Goal: Transaction & Acquisition: Purchase product/service

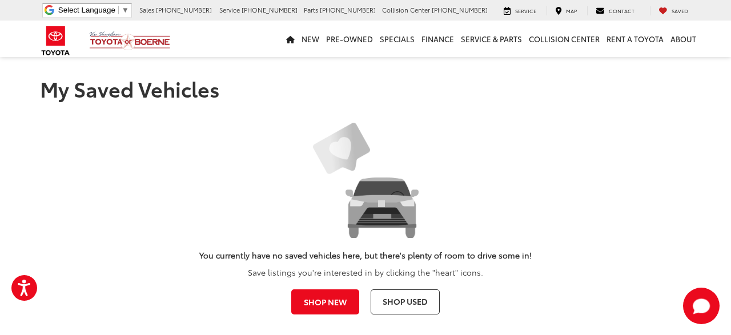
click at [376, 300] on link "Shop Used" at bounding box center [404, 301] width 69 height 25
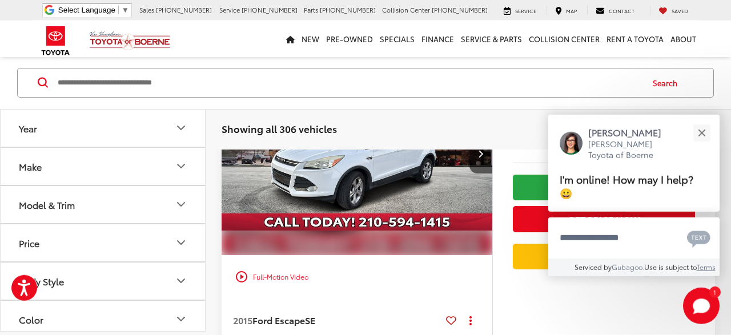
scroll to position [948, 0]
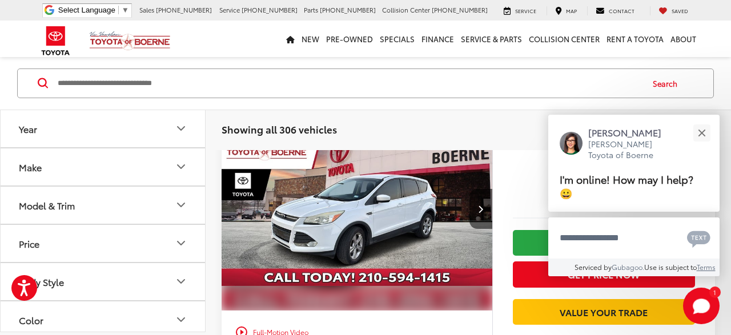
click at [679, 11] on span "Saved" at bounding box center [679, 10] width 17 height 7
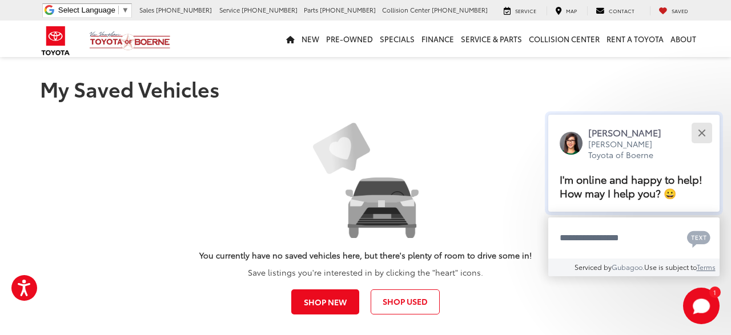
click at [711, 120] on button "Close" at bounding box center [701, 132] width 25 height 25
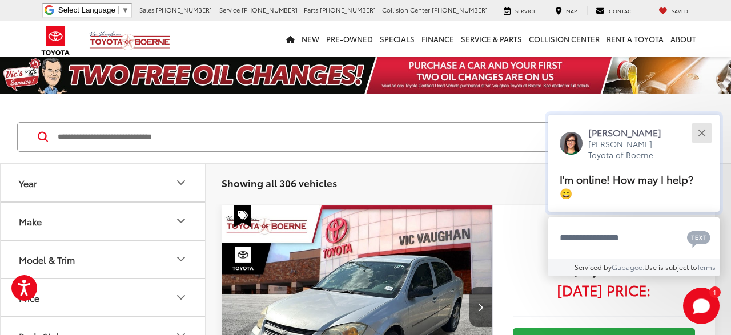
click at [707, 131] on button "Close" at bounding box center [701, 132] width 25 height 25
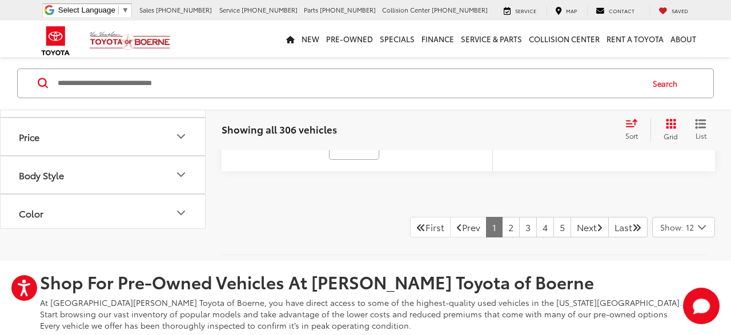
scroll to position [4987, 0]
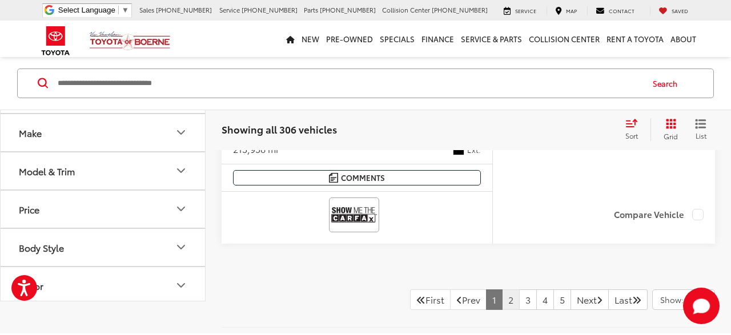
click at [502, 290] on link "2" at bounding box center [511, 299] width 18 height 21
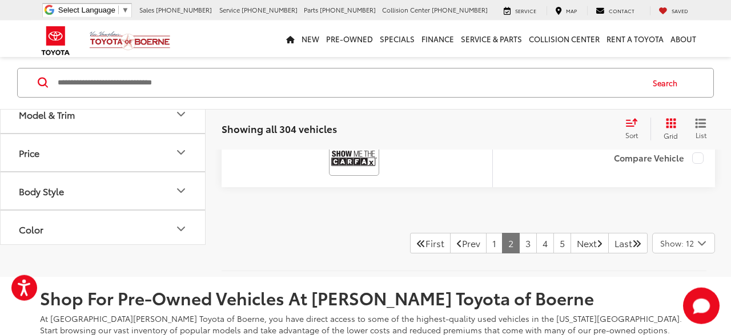
scroll to position [5041, 0]
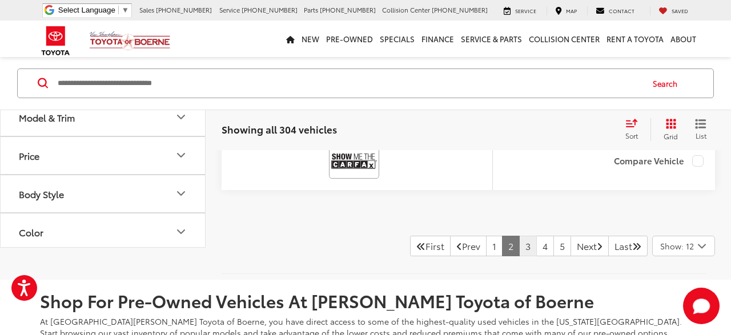
click at [519, 236] on link "3" at bounding box center [528, 246] width 18 height 21
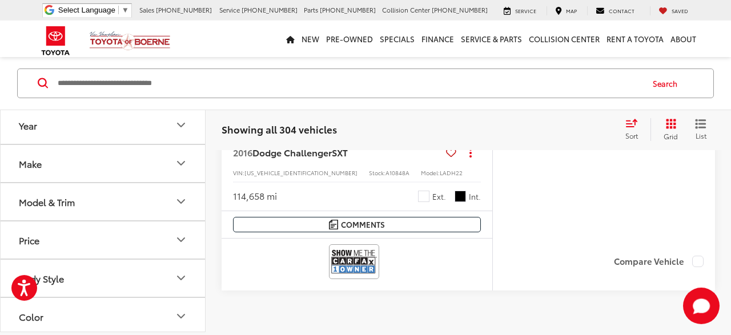
scroll to position [5041, 0]
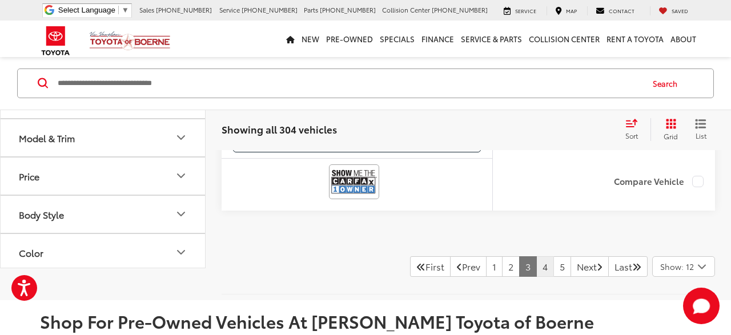
click at [536, 256] on link "4" at bounding box center [545, 266] width 18 height 21
click at [536, 256] on link "5" at bounding box center [545, 266] width 18 height 21
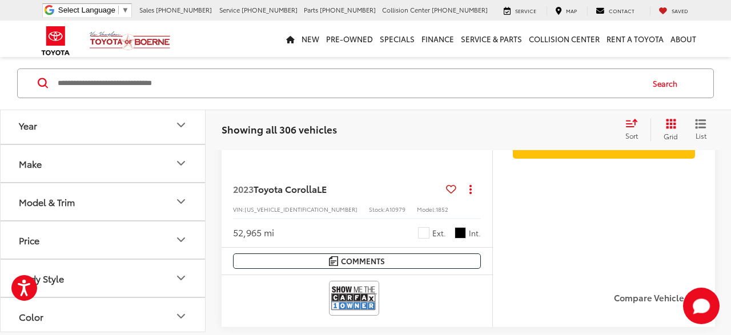
scroll to position [5041, 0]
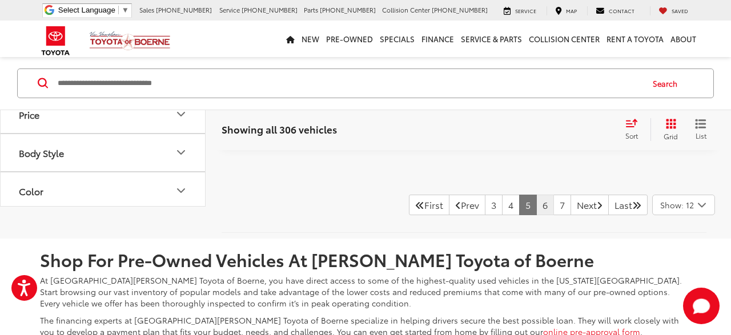
click at [536, 198] on link "6" at bounding box center [545, 205] width 18 height 21
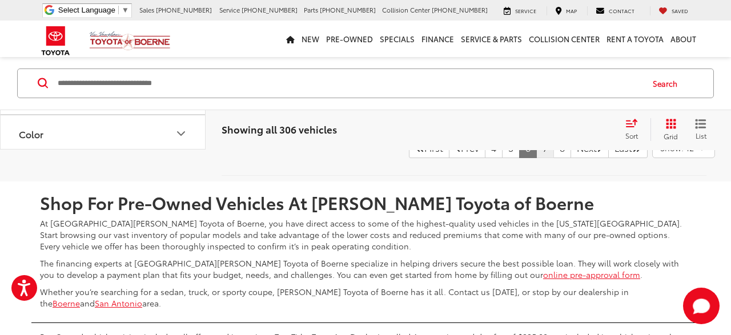
scroll to position [5041, 0]
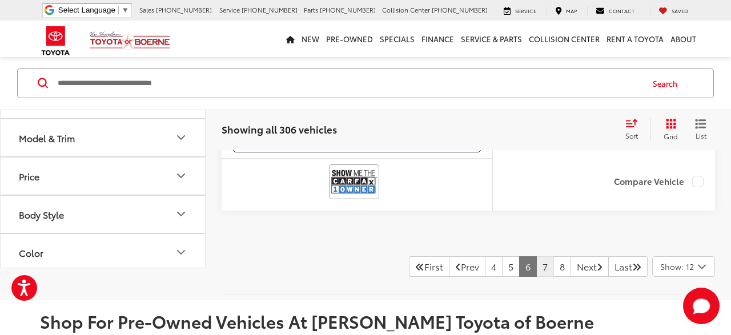
click at [536, 259] on link "7" at bounding box center [545, 266] width 18 height 21
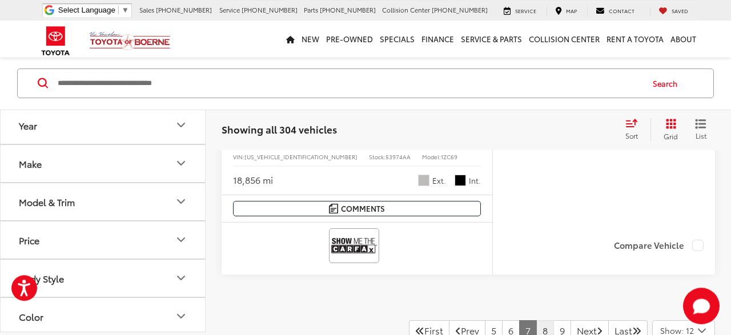
scroll to position [4981, 0]
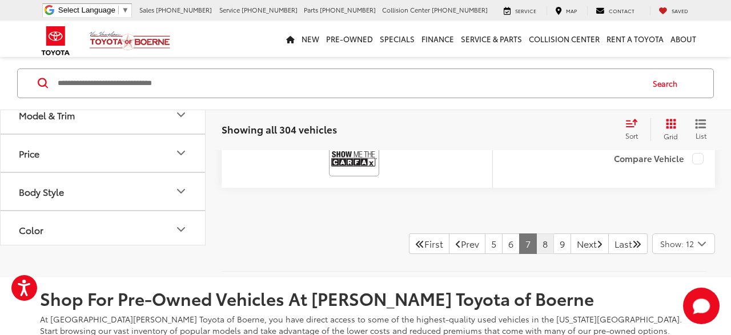
click at [536, 233] on link "8" at bounding box center [545, 243] width 18 height 21
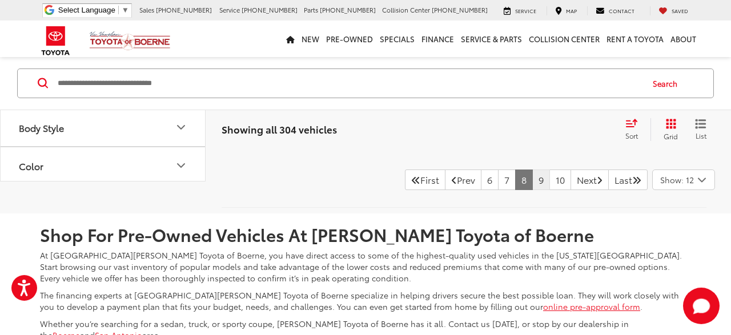
scroll to position [5041, 0]
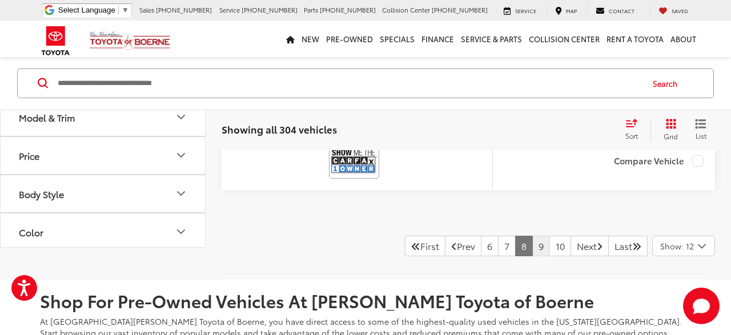
click at [532, 236] on link "9" at bounding box center [541, 246] width 18 height 21
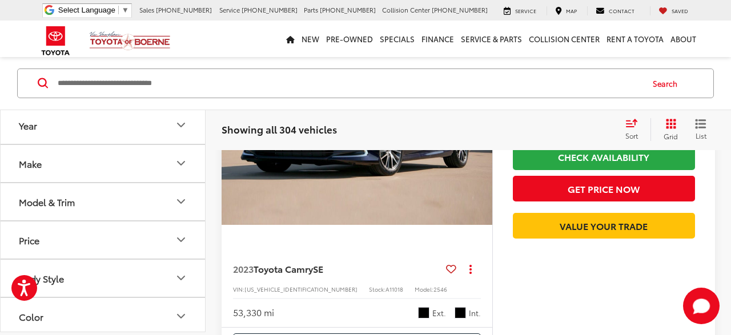
scroll to position [5041, 0]
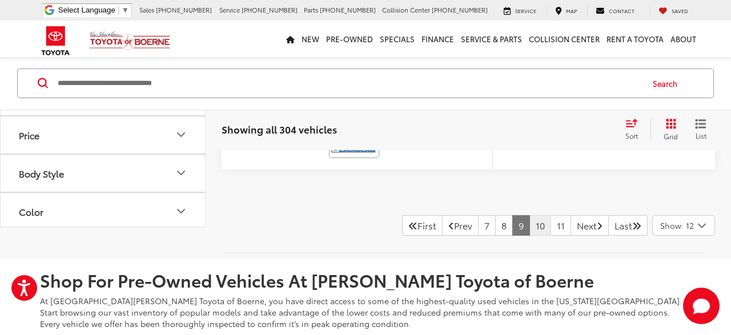
click at [529, 222] on link "10" at bounding box center [540, 225] width 22 height 21
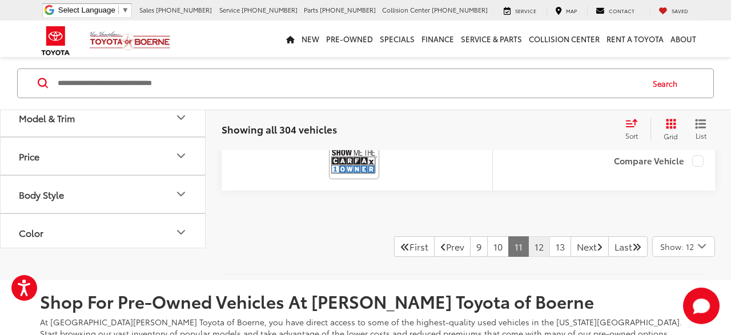
scroll to position [5159, 0]
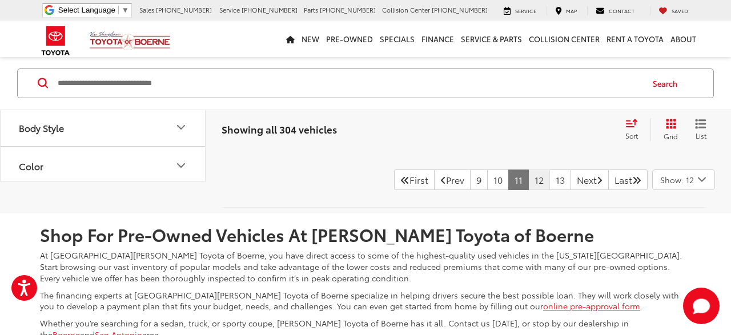
click at [528, 170] on link "12" at bounding box center [539, 180] width 22 height 21
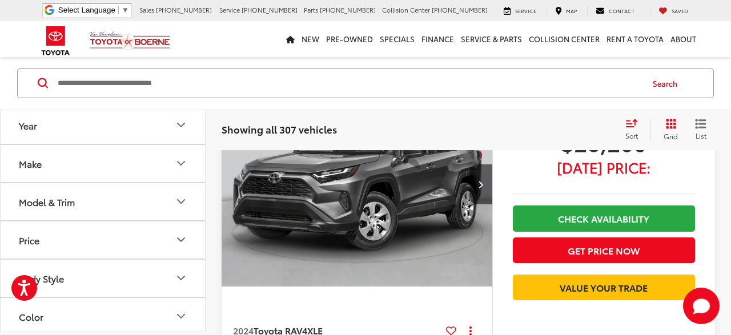
scroll to position [5100, 0]
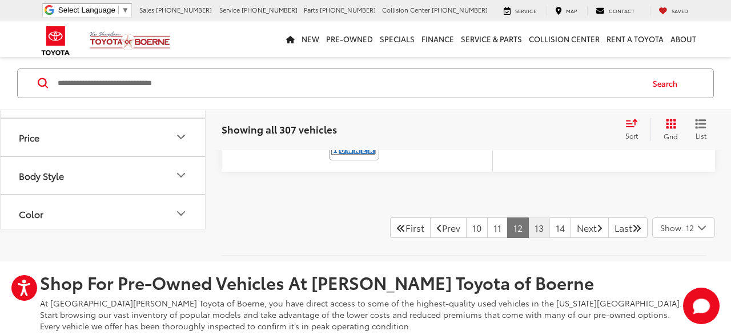
click at [531, 217] on link "13" at bounding box center [539, 227] width 22 height 21
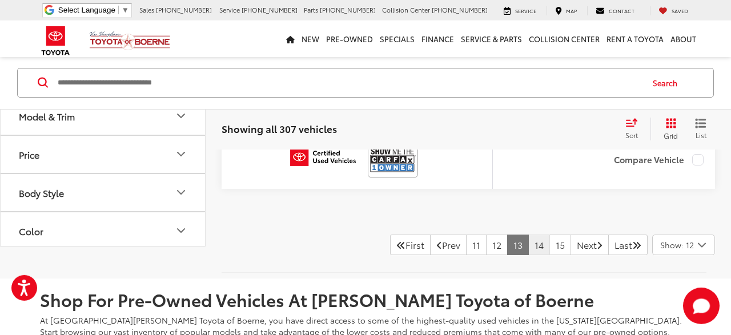
scroll to position [5100, 0]
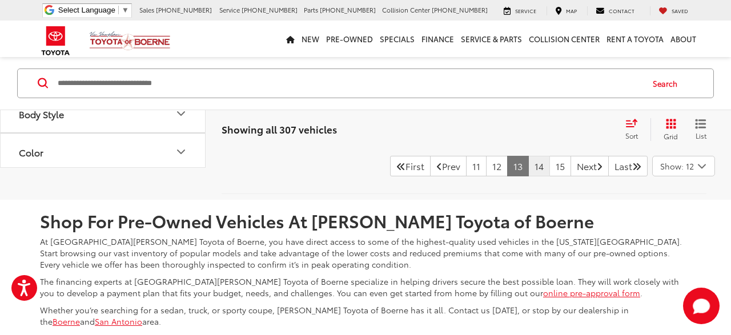
click at [528, 163] on link "14" at bounding box center [539, 166] width 22 height 21
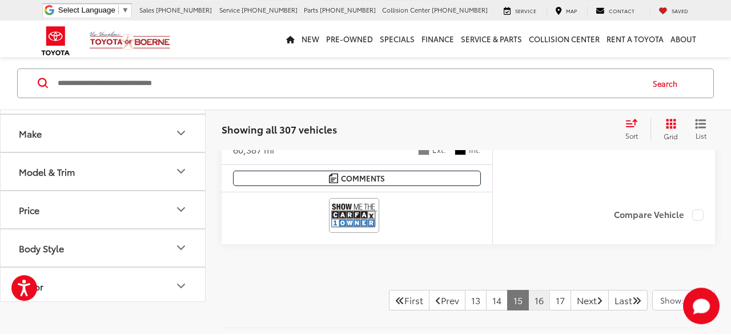
scroll to position [5041, 0]
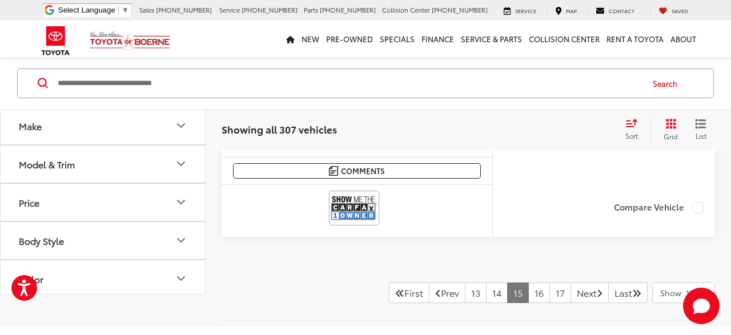
click at [675, 11] on span "Saved" at bounding box center [679, 10] width 17 height 7
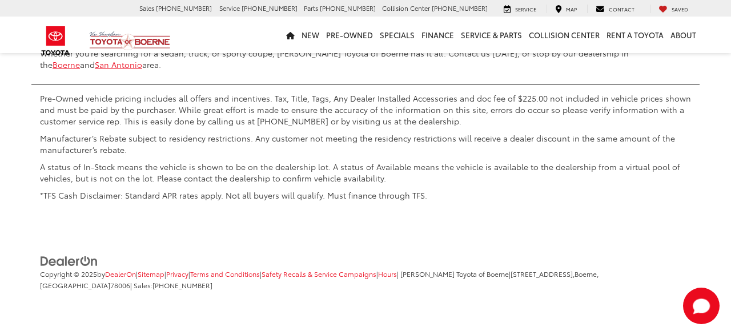
scroll to position [3131, 0]
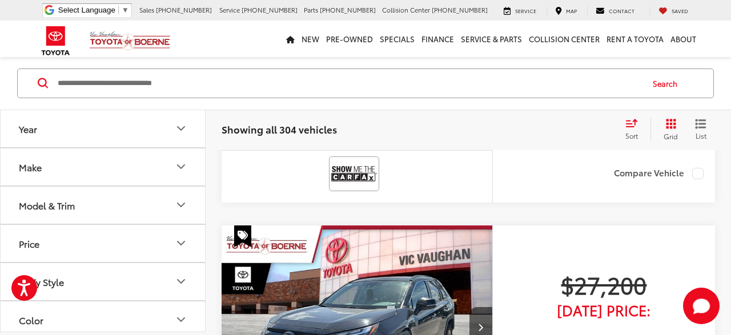
scroll to position [413, 0]
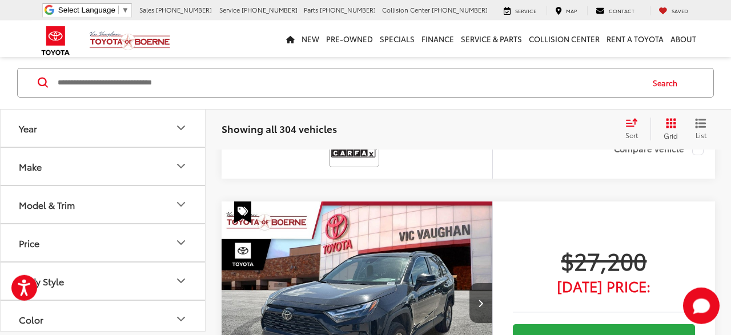
click at [182, 163] on icon "Make" at bounding box center [181, 167] width 14 height 14
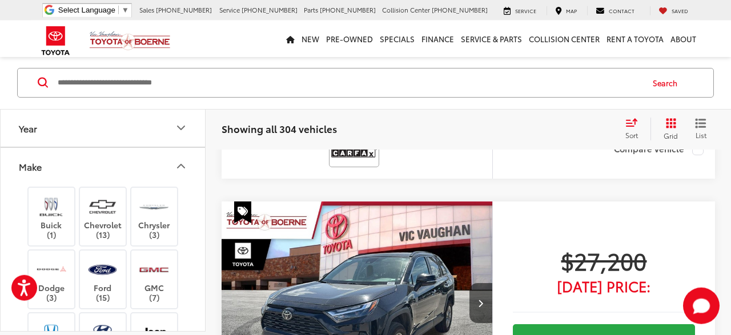
click at [182, 163] on icon "Make" at bounding box center [181, 167] width 14 height 14
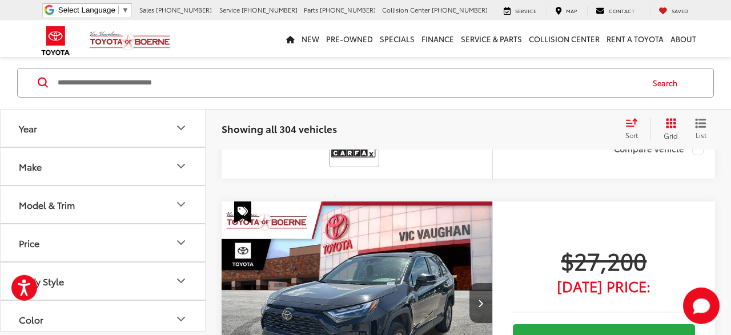
click at [178, 164] on icon "Make" at bounding box center [181, 167] width 14 height 14
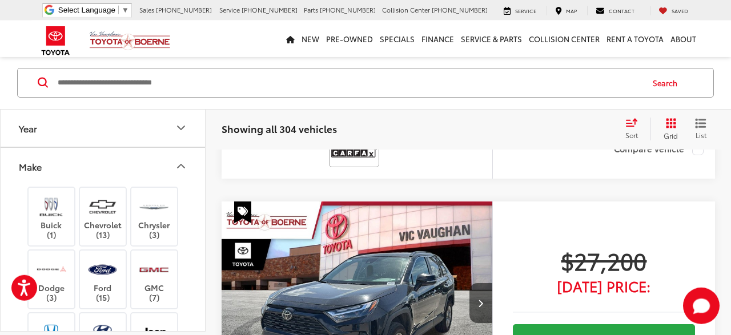
click at [178, 163] on icon "Make" at bounding box center [181, 167] width 14 height 14
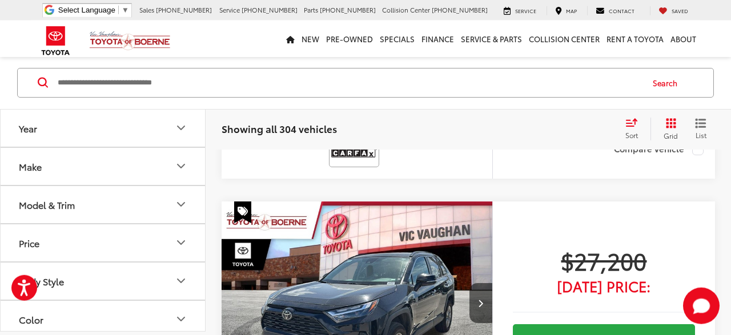
click at [178, 163] on icon "Make" at bounding box center [181, 167] width 14 height 14
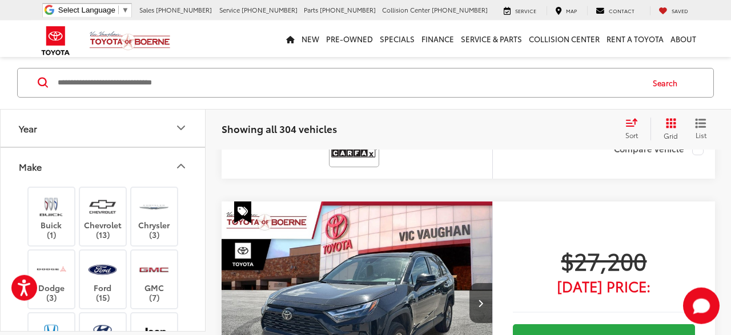
click at [178, 163] on icon "Make" at bounding box center [181, 167] width 14 height 14
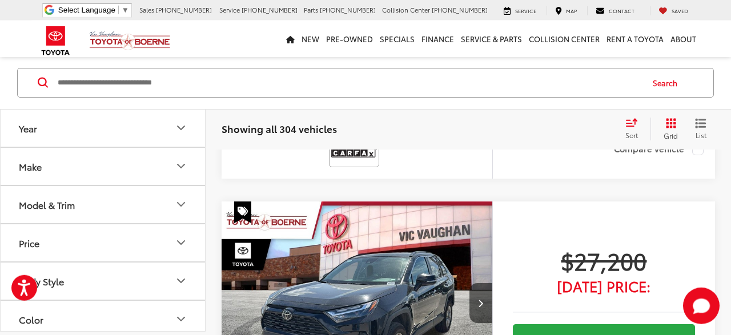
click at [178, 163] on icon "Make" at bounding box center [181, 167] width 14 height 14
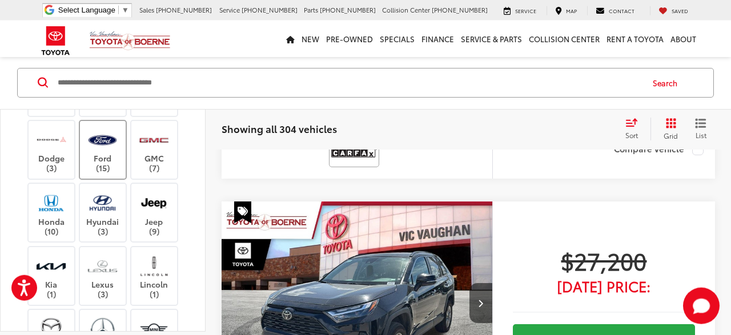
scroll to position [137, 0]
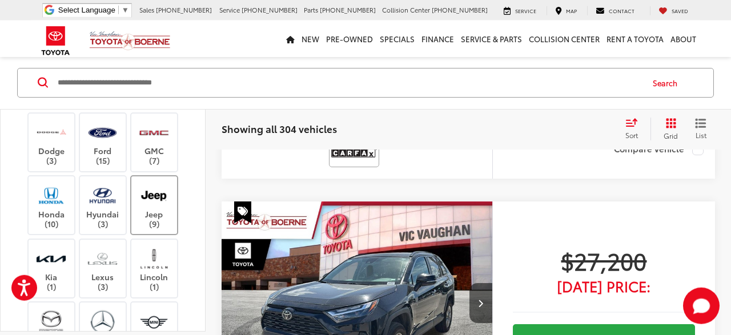
click at [164, 210] on label "Jeep (9)" at bounding box center [154, 206] width 46 height 46
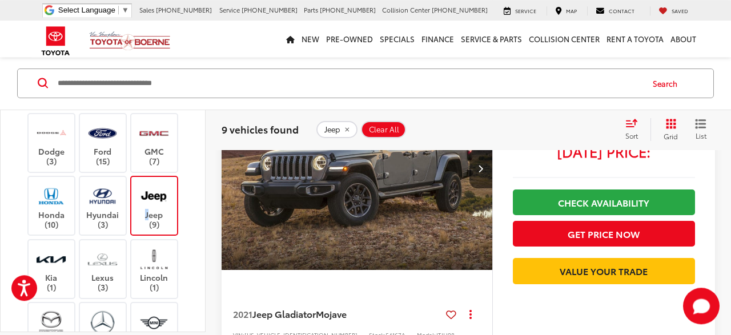
scroll to position [3022, 0]
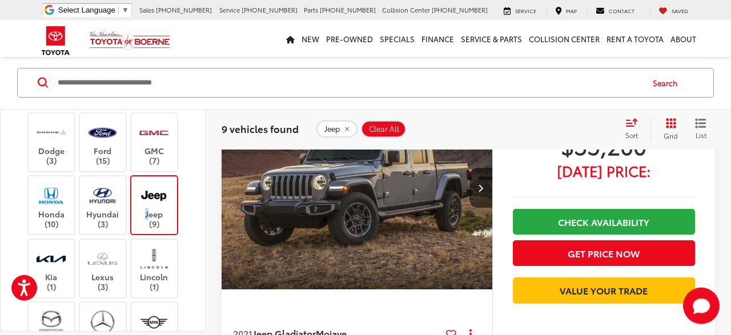
click at [451, 334] on icon at bounding box center [451, 334] width 10 height 1
click at [452, 334] on icon at bounding box center [451, 334] width 10 height 1
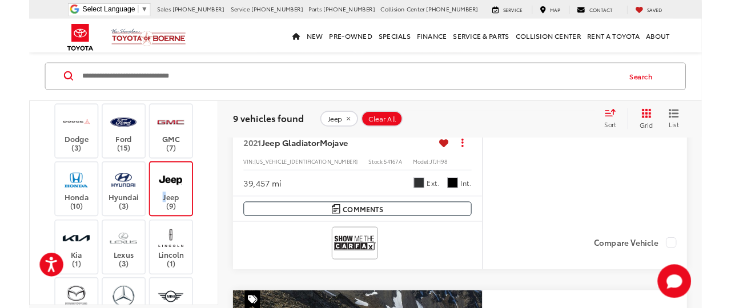
scroll to position [3200, 0]
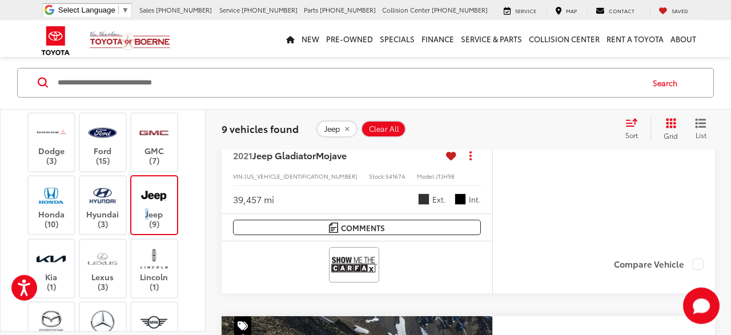
click at [340, 263] on img at bounding box center [354, 264] width 46 height 30
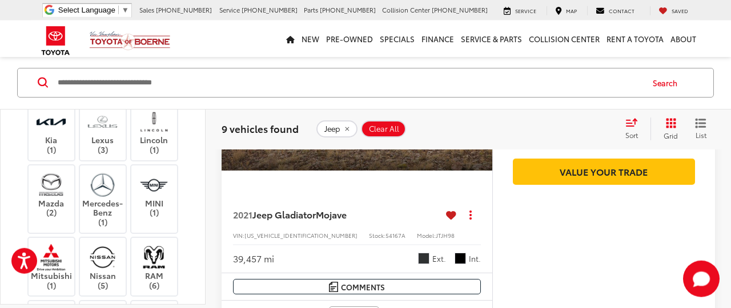
scroll to position [343, 0]
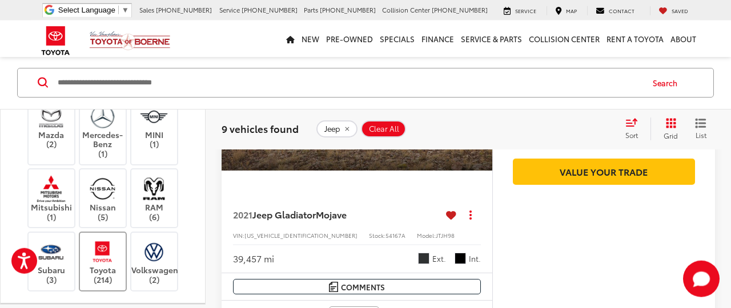
click at [94, 257] on img at bounding box center [102, 252] width 31 height 27
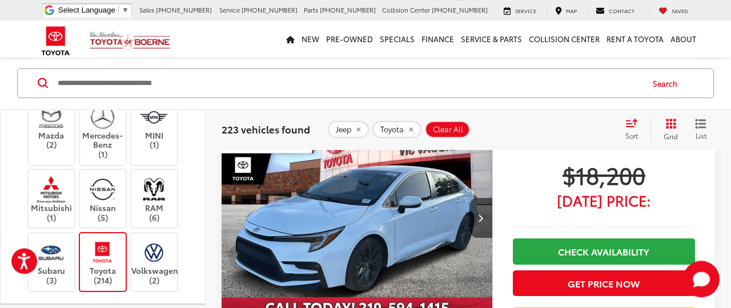
scroll to position [3556, 0]
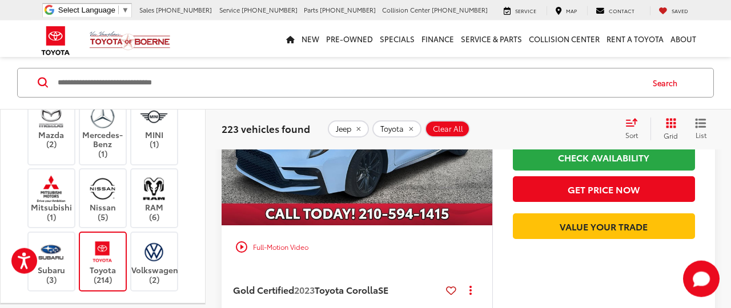
scroll to position [291, 0]
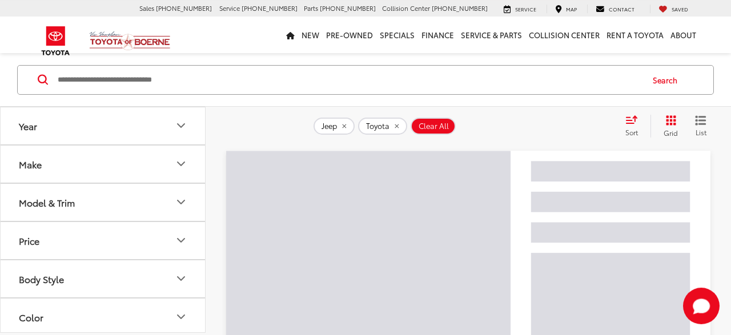
scroll to position [57, 0]
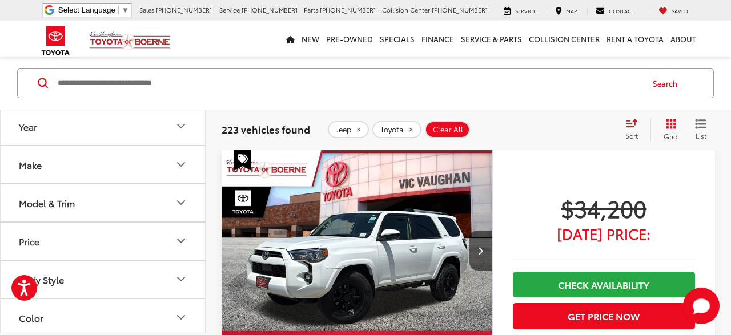
click at [362, 126] on icon "remove Jeep" at bounding box center [357, 129] width 7 height 7
click at [362, 127] on button "Toyota" at bounding box center [352, 129] width 49 height 17
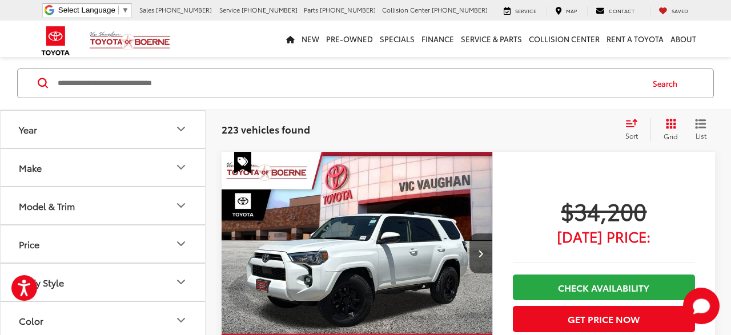
scroll to position [53, 0]
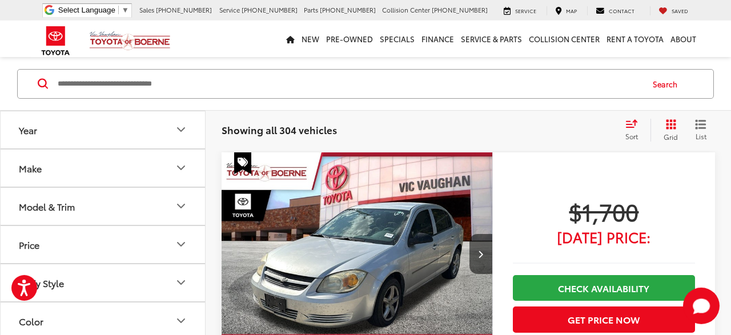
click at [230, 80] on input "Search by Make, Model, or Keyword" at bounding box center [349, 83] width 585 height 27
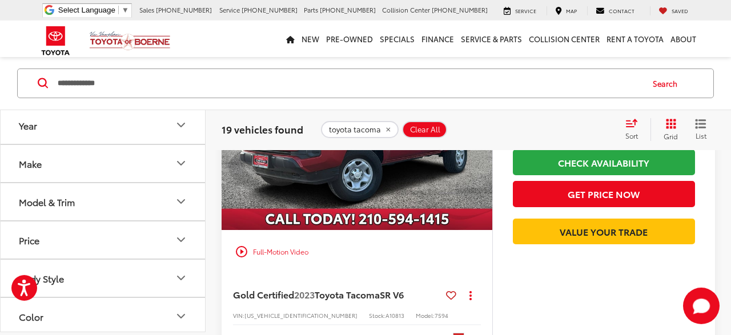
scroll to position [647, 0]
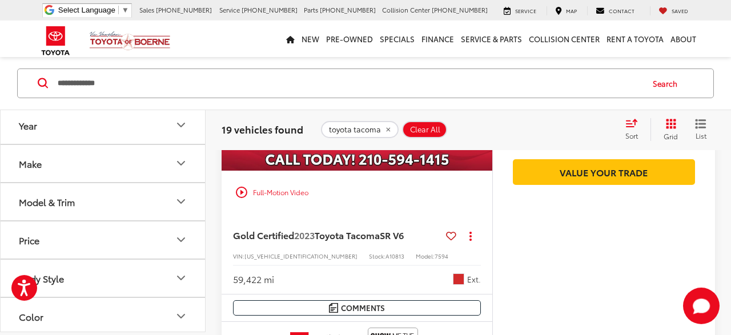
click at [448, 236] on icon at bounding box center [451, 236] width 10 height 1
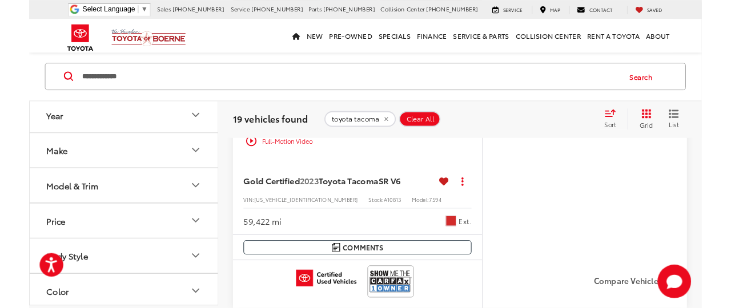
scroll to position [706, 0]
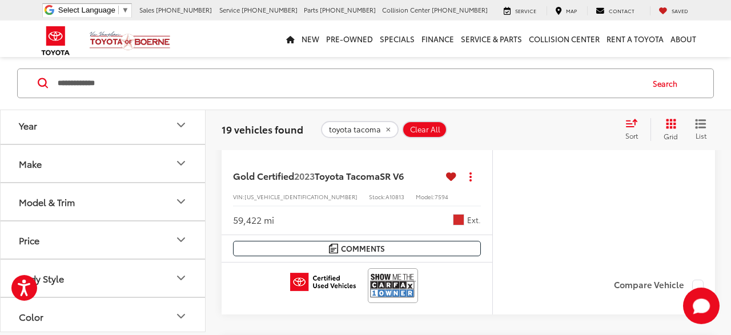
click at [408, 291] on img at bounding box center [393, 286] width 46 height 30
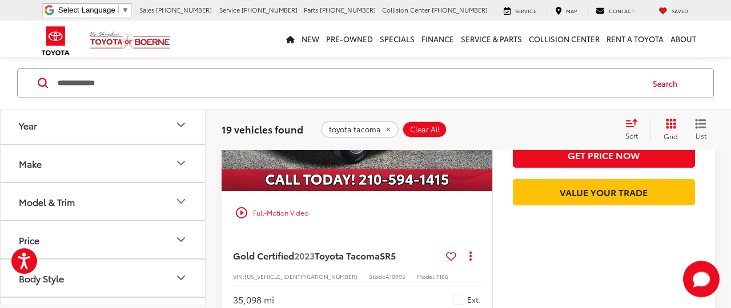
scroll to position [2368, 0]
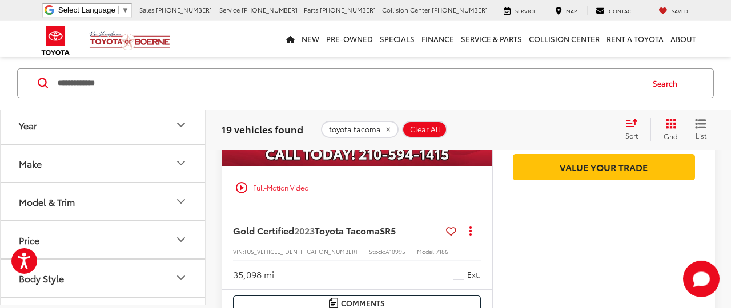
click at [448, 231] on icon at bounding box center [451, 231] width 10 height 1
click at [450, 231] on icon at bounding box center [451, 231] width 10 height 1
click at [170, 77] on input "**********" at bounding box center [349, 83] width 585 height 27
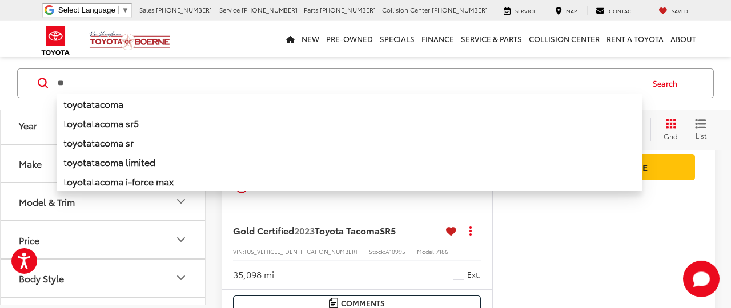
type input "*"
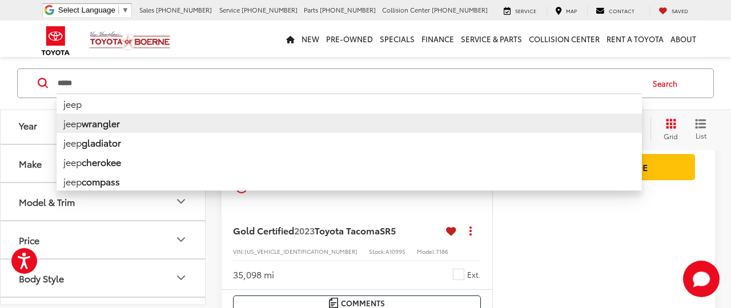
click at [155, 128] on li "jeep wrangler" at bounding box center [349, 123] width 585 height 19
type input "**********"
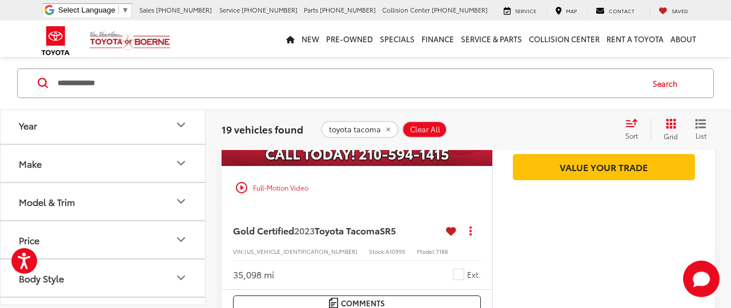
scroll to position [293, 0]
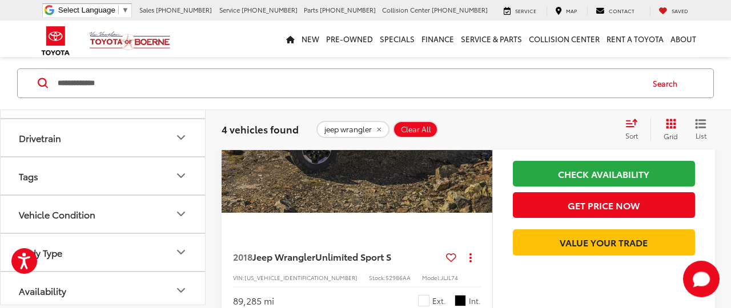
scroll to position [1419, 0]
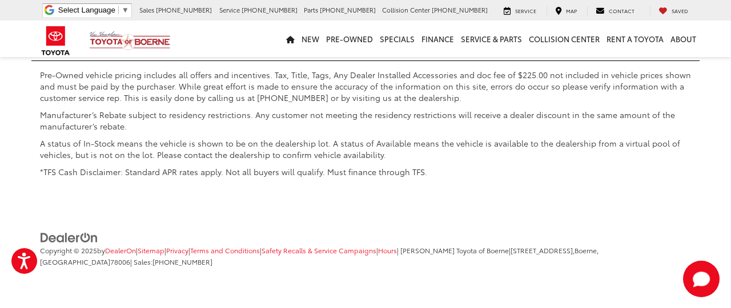
scroll to position [54, 0]
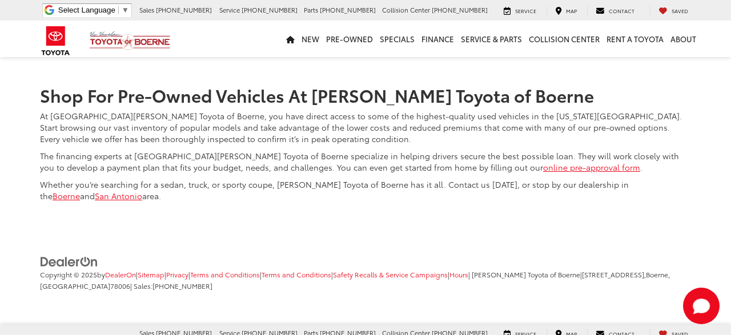
scroll to position [386, 0]
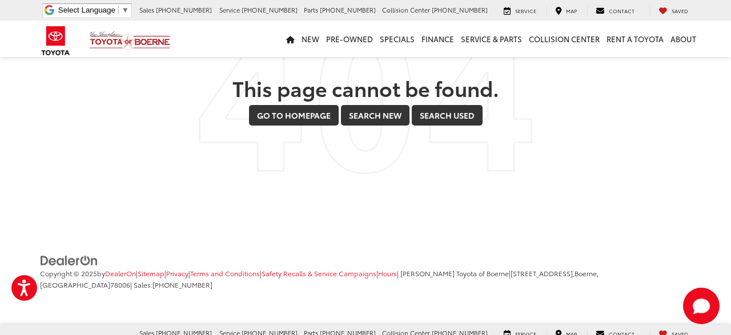
scroll to position [101, 0]
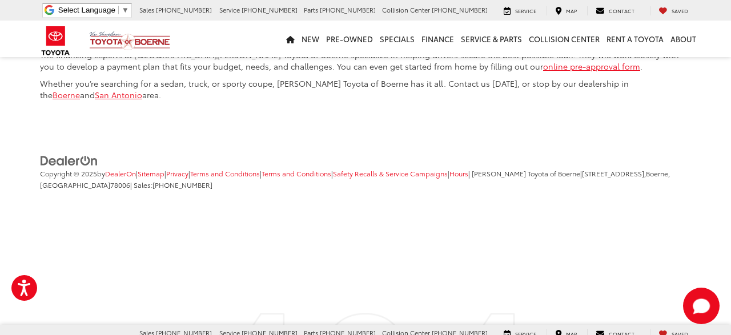
click at [66, 42] on img at bounding box center [55, 40] width 43 height 37
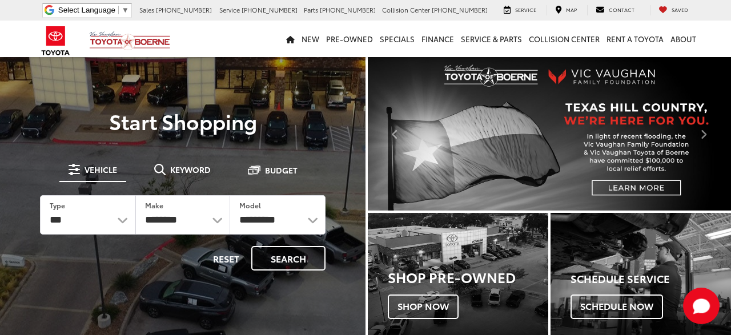
select select "******"
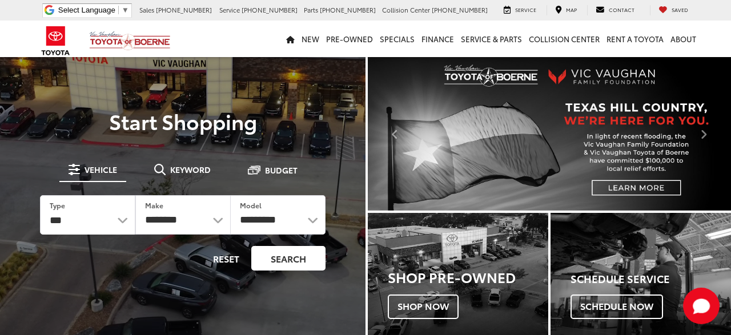
click at [286, 256] on button "Search" at bounding box center [288, 258] width 74 height 25
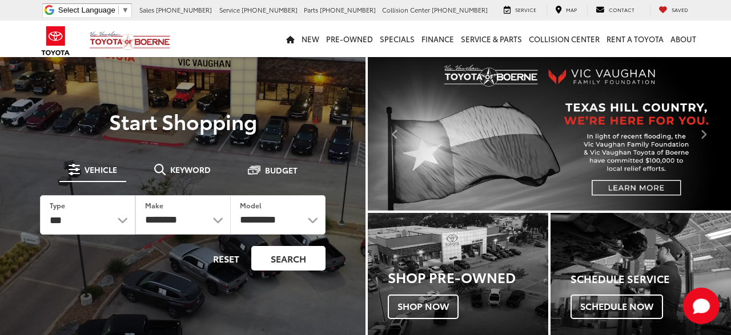
click at [286, 256] on button "Search" at bounding box center [288, 258] width 74 height 25
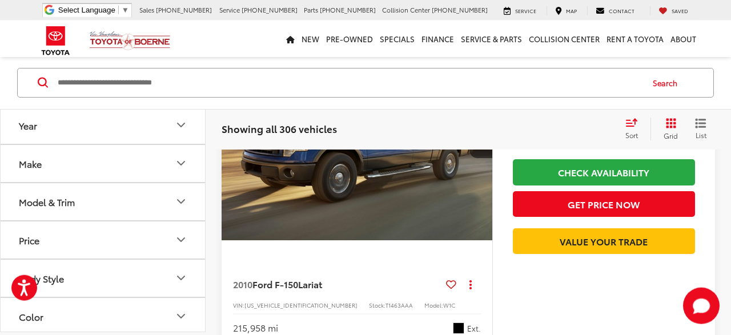
scroll to position [4690, 0]
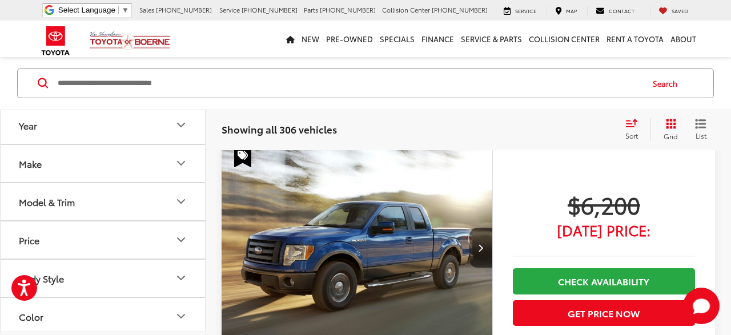
click at [183, 126] on icon "Year" at bounding box center [181, 126] width 14 height 14
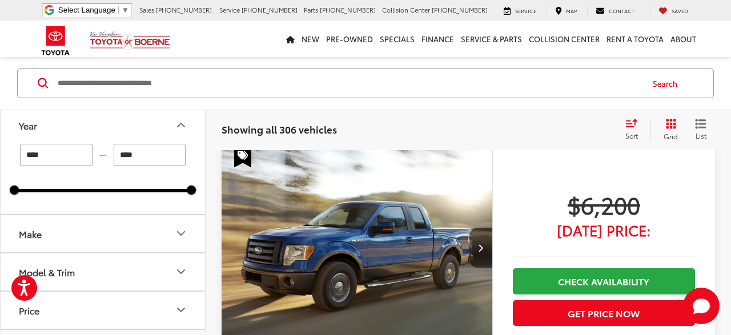
click at [183, 126] on icon "Year" at bounding box center [181, 125] width 7 height 3
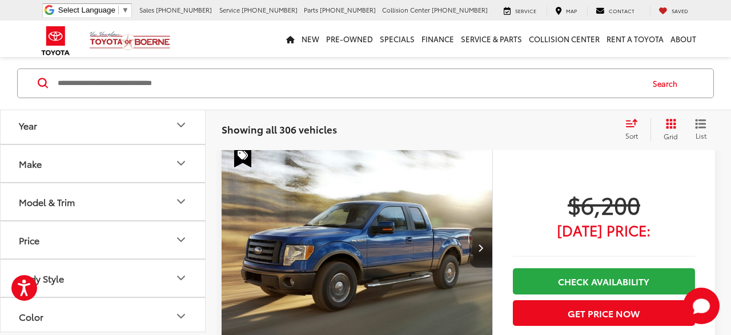
click at [183, 126] on icon "Year" at bounding box center [181, 126] width 14 height 14
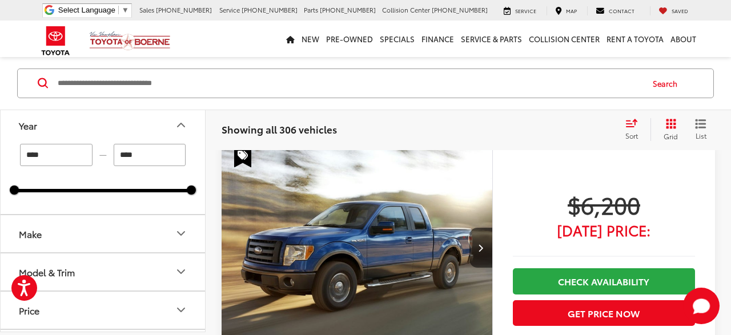
click at [183, 126] on icon "Year" at bounding box center [181, 125] width 7 height 3
click at [183, 126] on icon "Year" at bounding box center [181, 126] width 14 height 14
click at [183, 126] on icon "Year" at bounding box center [181, 125] width 7 height 3
click at [183, 126] on icon "Year" at bounding box center [181, 126] width 14 height 14
click at [74, 159] on input "****" at bounding box center [56, 155] width 72 height 22
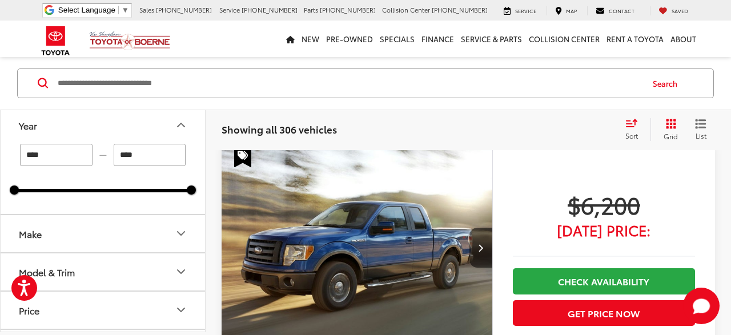
click at [74, 159] on input "****" at bounding box center [56, 155] width 72 height 22
type input "****"
click at [148, 155] on input "****" at bounding box center [150, 155] width 72 height 22
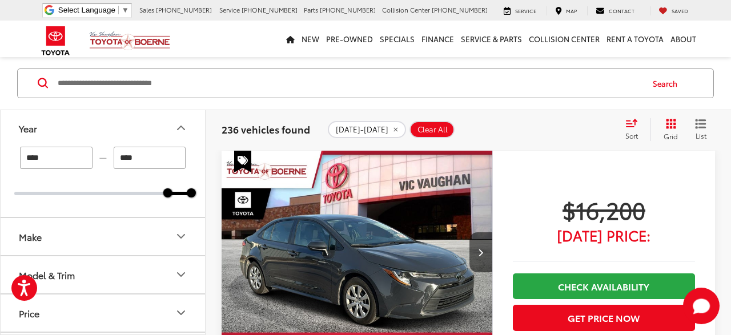
scroll to position [54, 0]
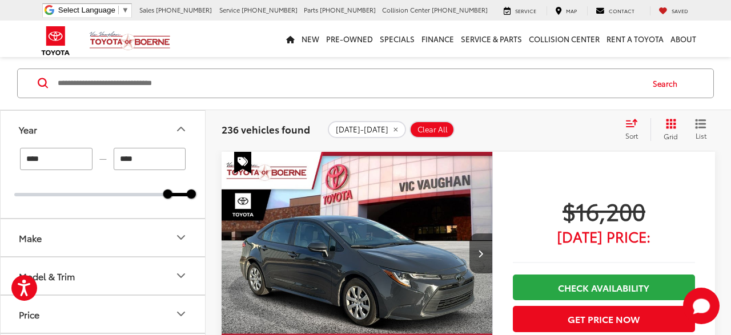
click at [154, 156] on input "****" at bounding box center [150, 159] width 72 height 22
type input "****"
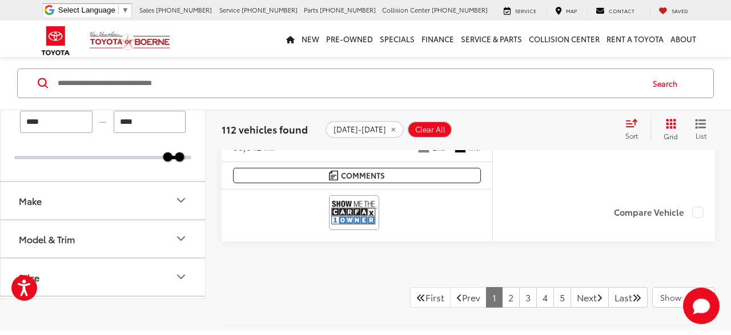
scroll to position [5041, 0]
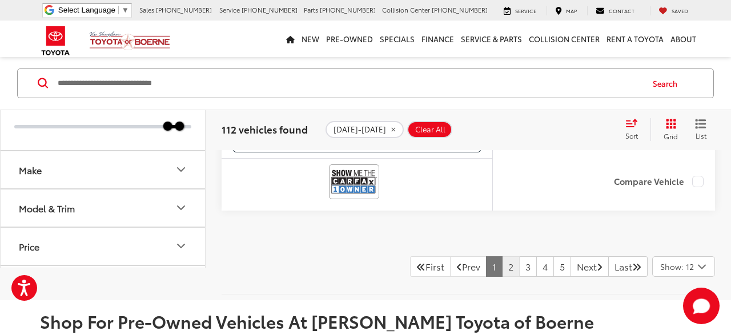
click at [502, 259] on link "2" at bounding box center [511, 266] width 18 height 21
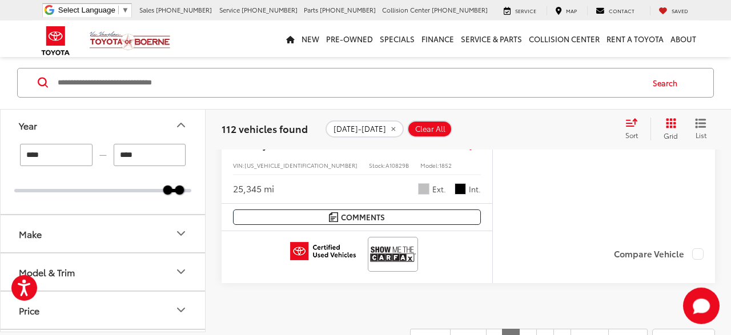
scroll to position [5041, 0]
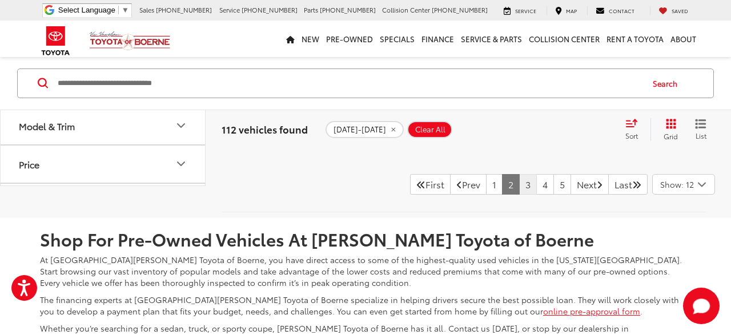
click at [519, 182] on link "3" at bounding box center [528, 184] width 18 height 21
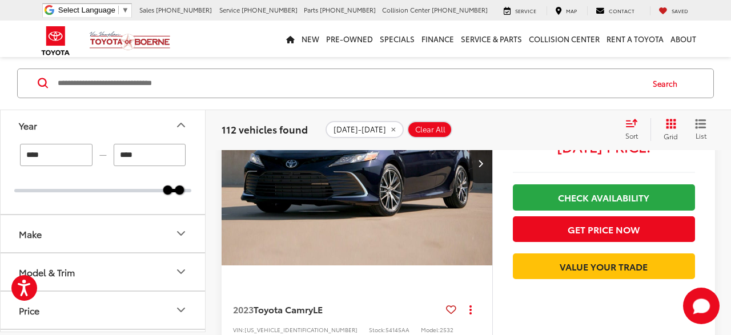
scroll to position [4922, 0]
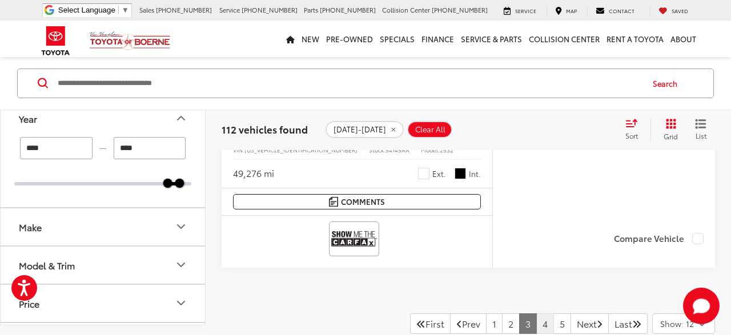
click at [536, 313] on link "4" at bounding box center [545, 323] width 18 height 21
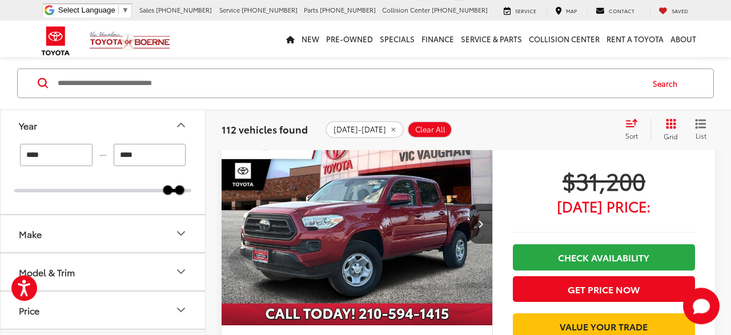
scroll to position [3438, 0]
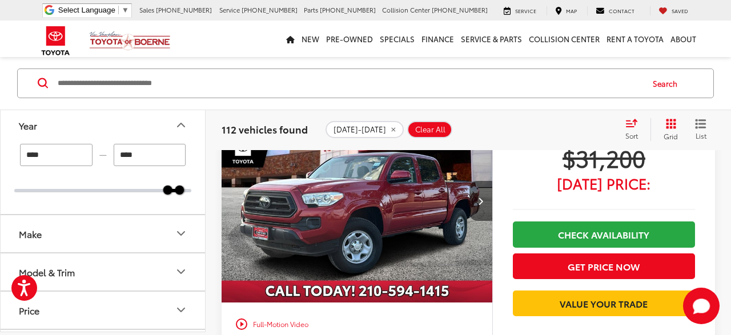
click at [480, 197] on icon "Next image" at bounding box center [480, 201] width 5 height 8
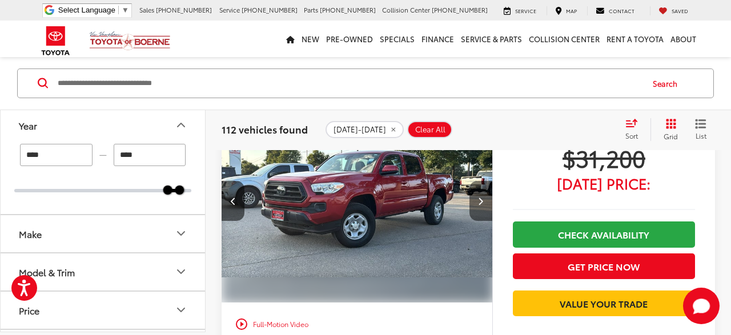
click at [480, 197] on icon "Next image" at bounding box center [480, 201] width 5 height 8
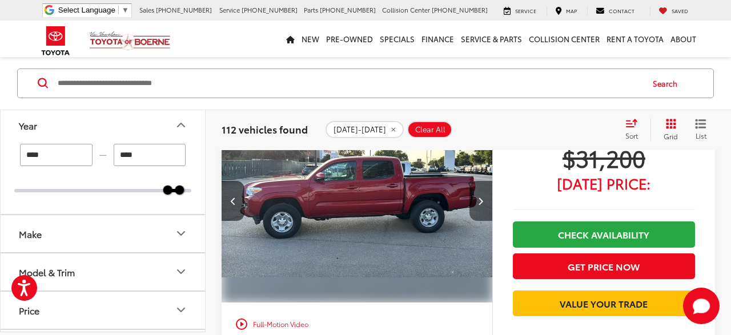
click at [480, 197] on icon "Next image" at bounding box center [480, 201] width 5 height 8
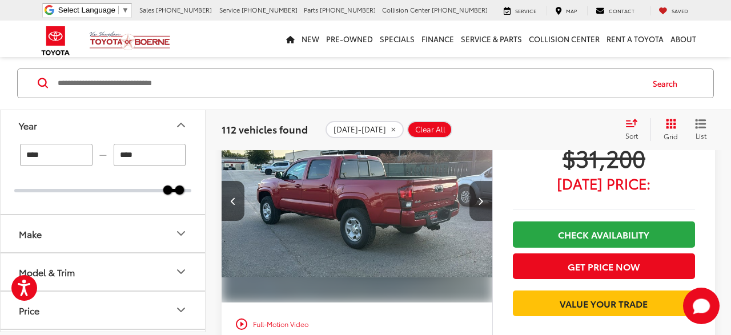
click at [480, 198] on icon "Next image" at bounding box center [480, 201] width 5 height 8
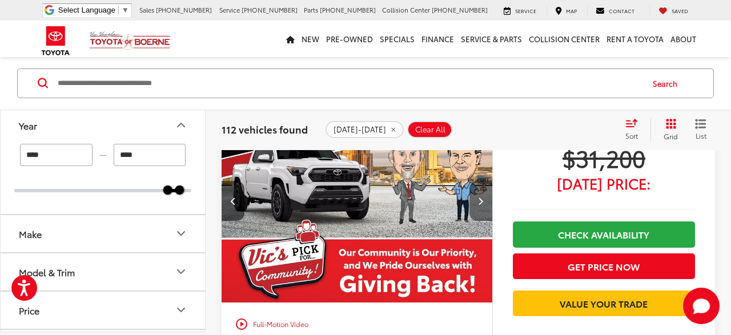
click at [480, 198] on icon "Next image" at bounding box center [480, 201] width 5 height 8
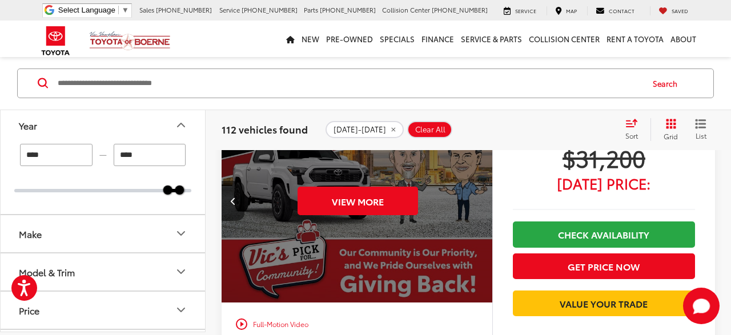
scroll to position [0, 1361]
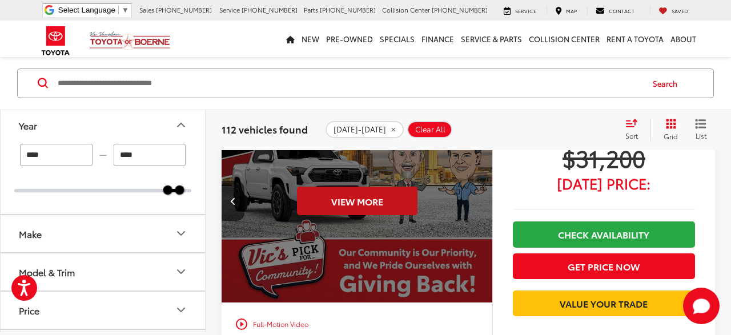
click at [355, 199] on button "View More" at bounding box center [357, 201] width 120 height 29
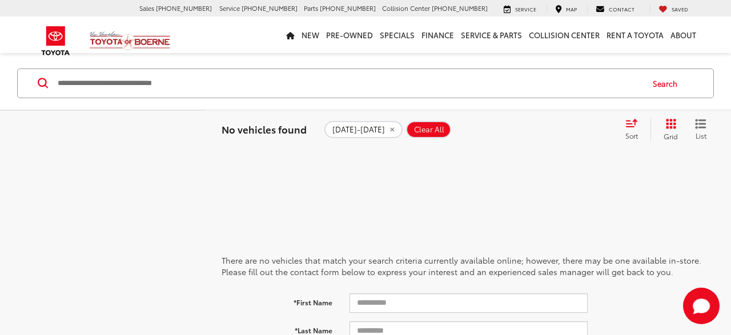
scroll to position [664, 0]
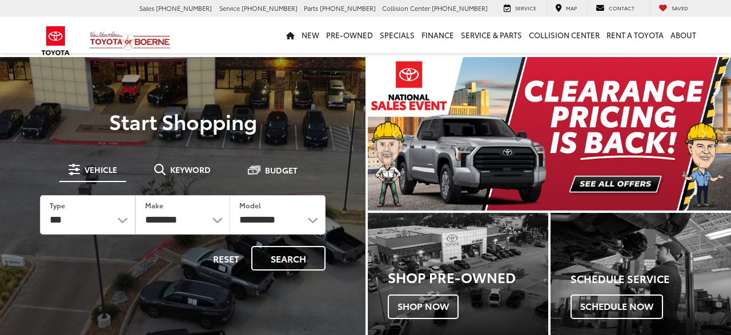
select select "******"
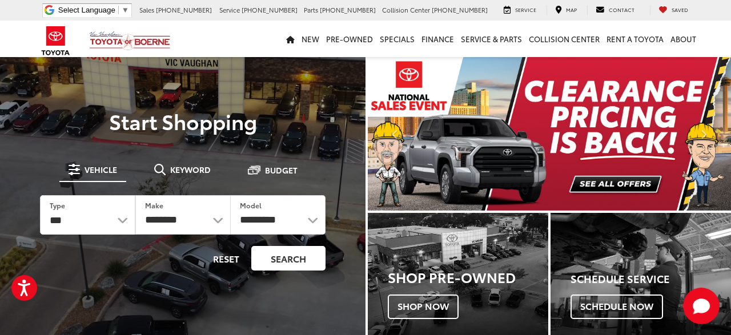
click at [305, 259] on button "Search" at bounding box center [288, 258] width 74 height 25
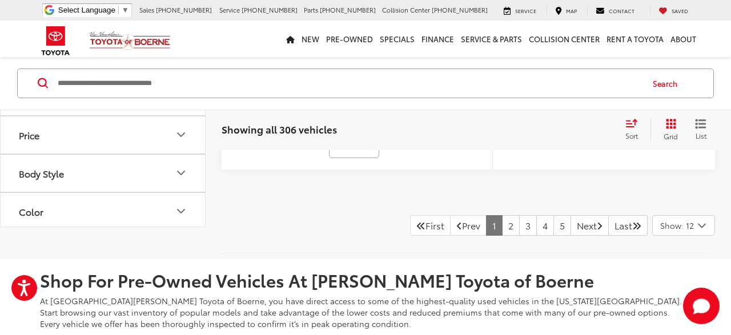
scroll to position [5106, 0]
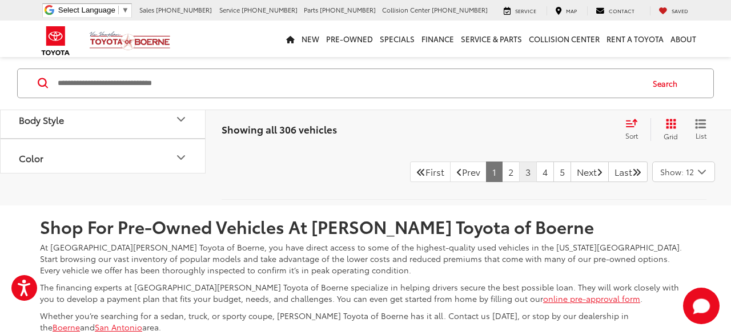
click at [519, 166] on link "3" at bounding box center [528, 172] width 18 height 21
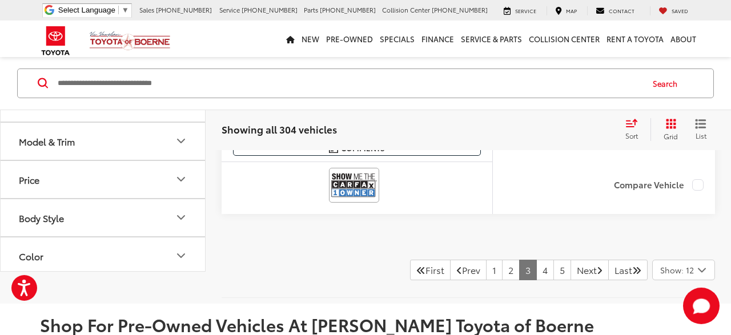
scroll to position [5100, 0]
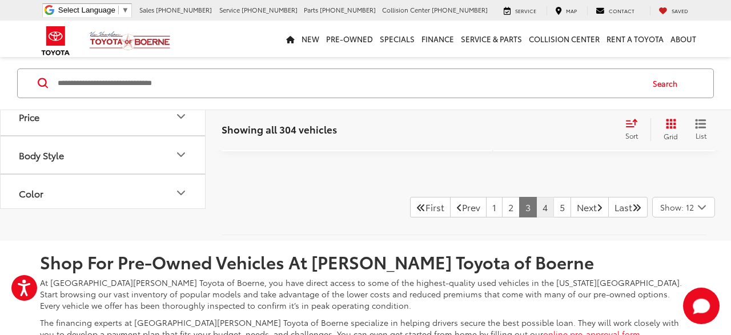
click at [536, 200] on link "4" at bounding box center [545, 207] width 18 height 21
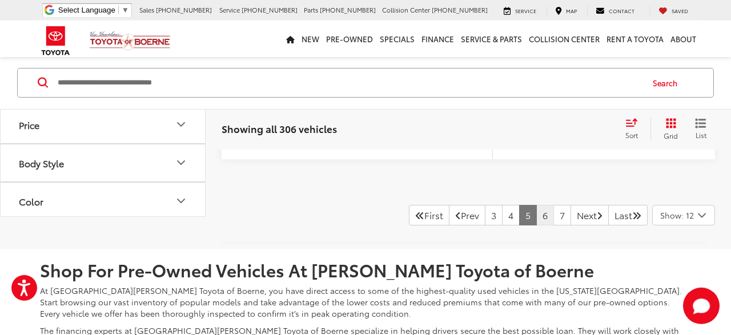
scroll to position [5041, 0]
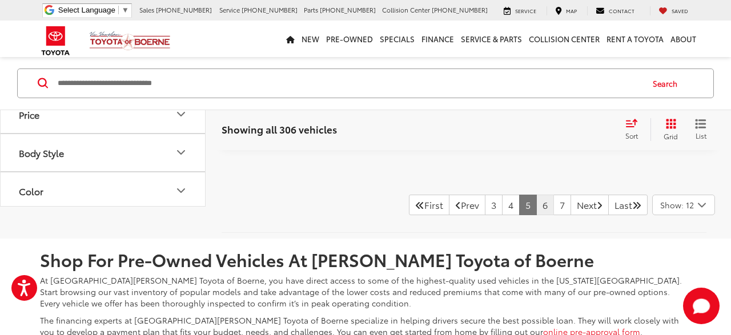
click at [536, 196] on link "6" at bounding box center [545, 205] width 18 height 21
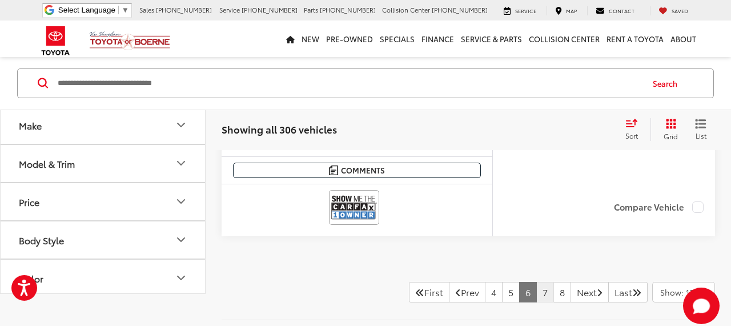
scroll to position [5041, 0]
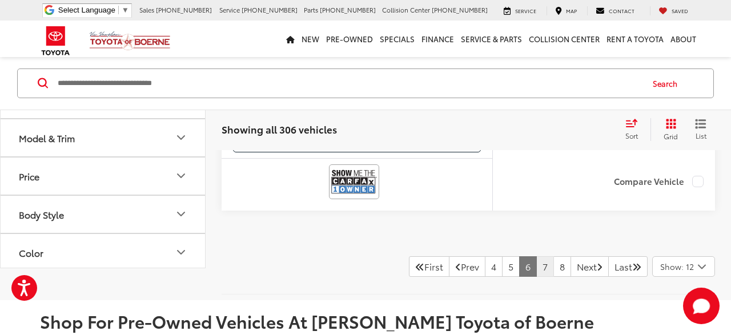
click at [536, 256] on link "7" at bounding box center [545, 266] width 18 height 21
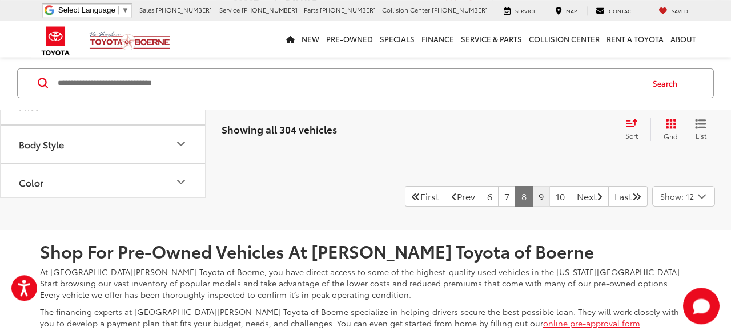
scroll to position [5100, 0]
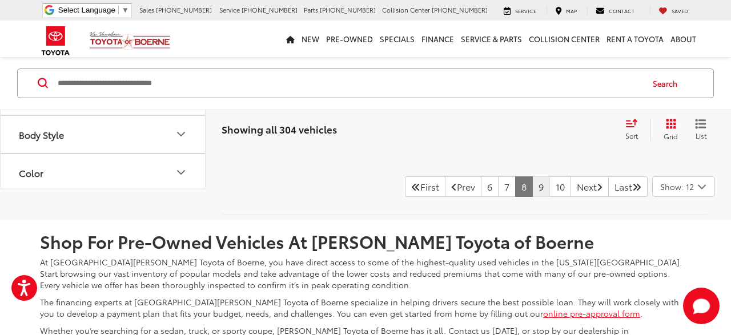
click at [532, 179] on link "9" at bounding box center [541, 186] width 18 height 21
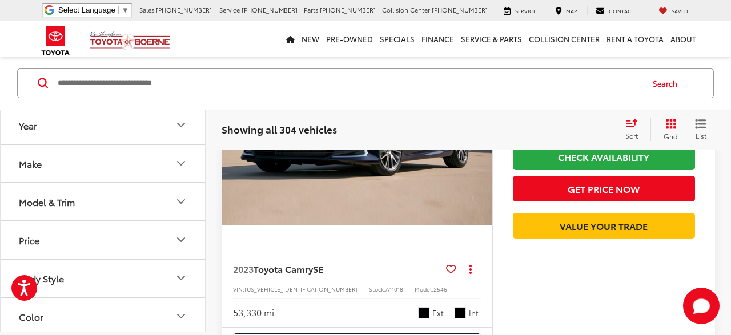
scroll to position [5041, 0]
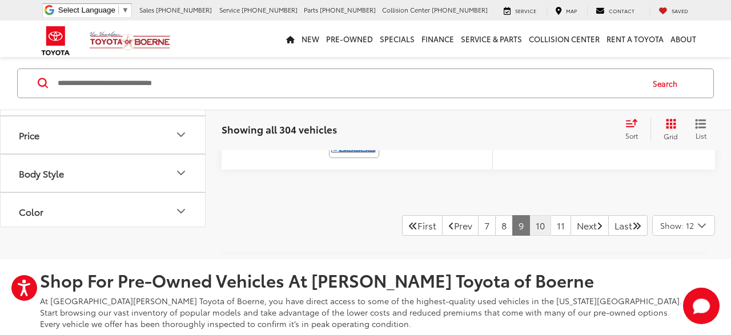
click at [537, 221] on link "10" at bounding box center [540, 225] width 22 height 21
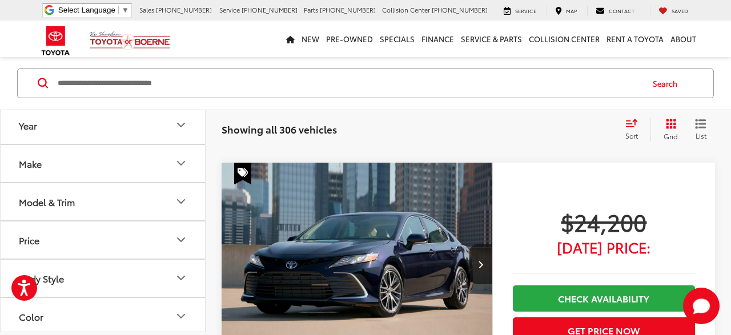
scroll to position [5041, 0]
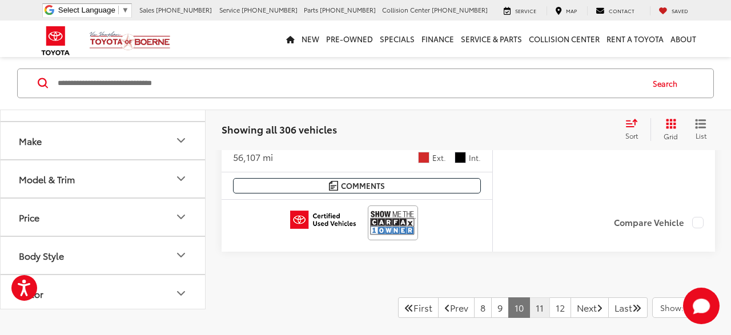
click at [529, 297] on link "11" at bounding box center [539, 307] width 21 height 21
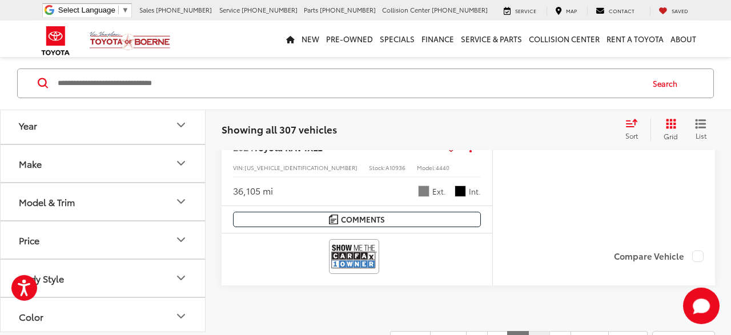
scroll to position [5100, 0]
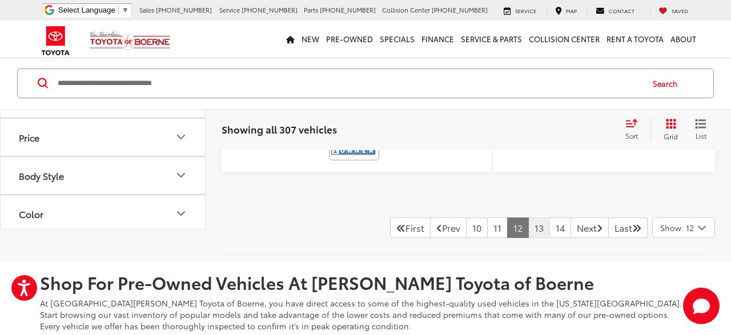
click at [528, 217] on link "13" at bounding box center [539, 227] width 22 height 21
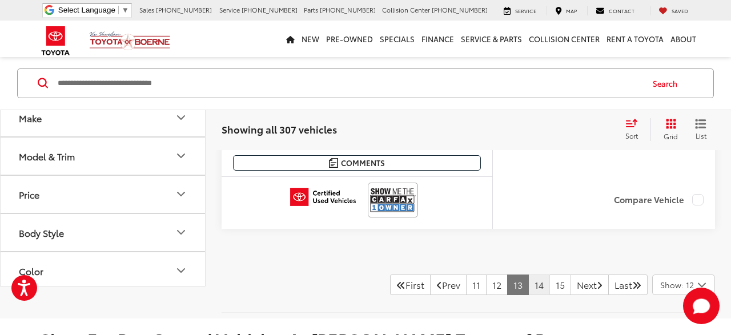
scroll to position [5041, 0]
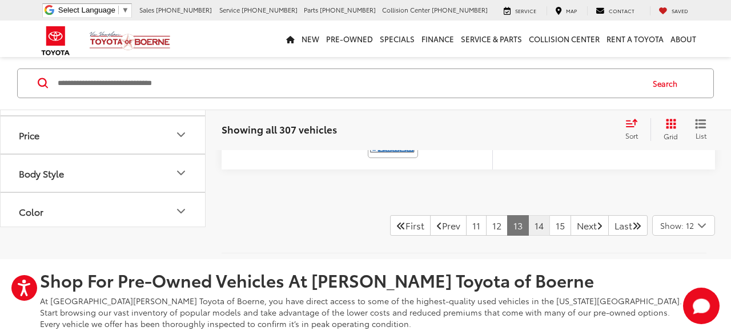
click at [528, 223] on link "14" at bounding box center [539, 225] width 22 height 21
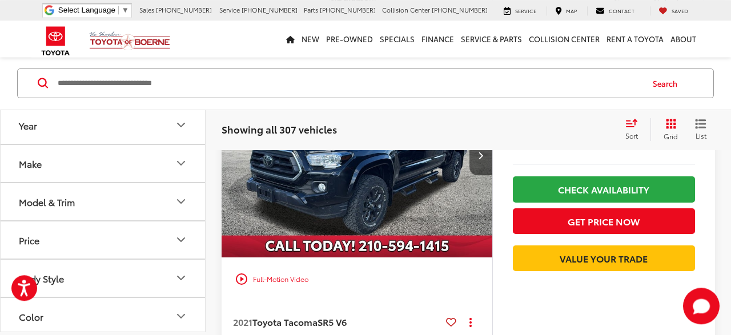
scroll to position [4981, 0]
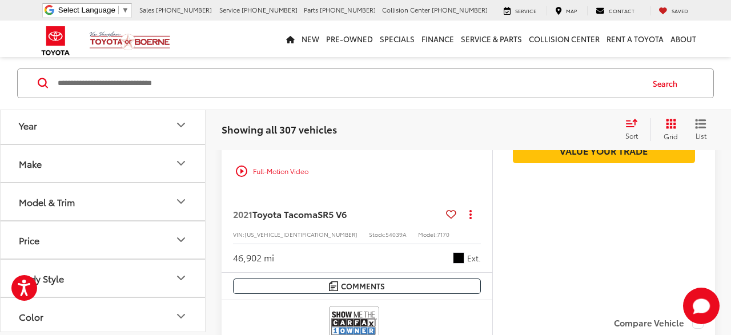
click at [453, 214] on icon at bounding box center [451, 214] width 10 height 1
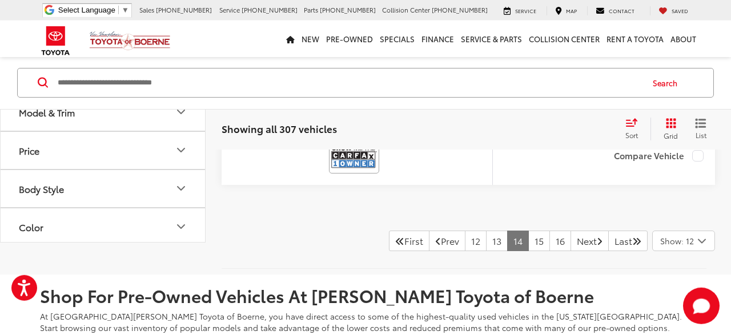
scroll to position [5159, 0]
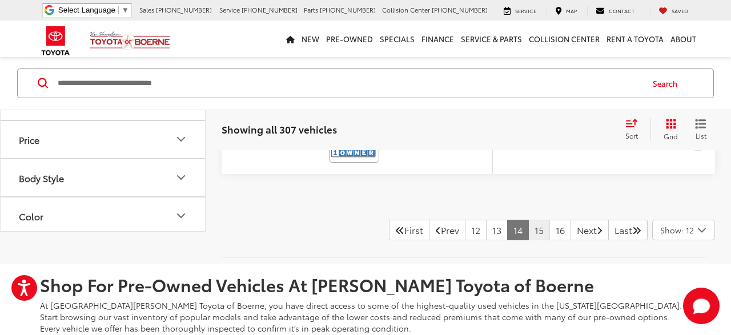
click at [529, 221] on link "15" at bounding box center [539, 230] width 22 height 21
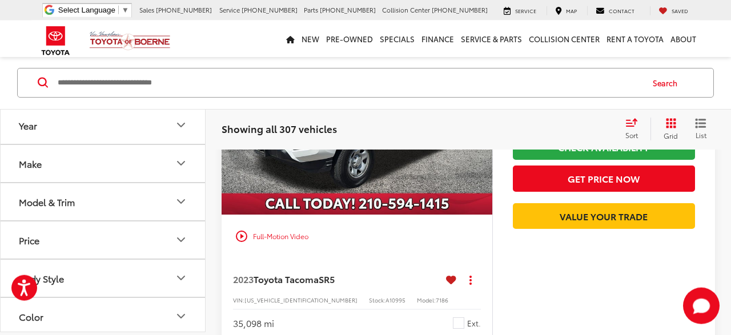
scroll to position [1063, 0]
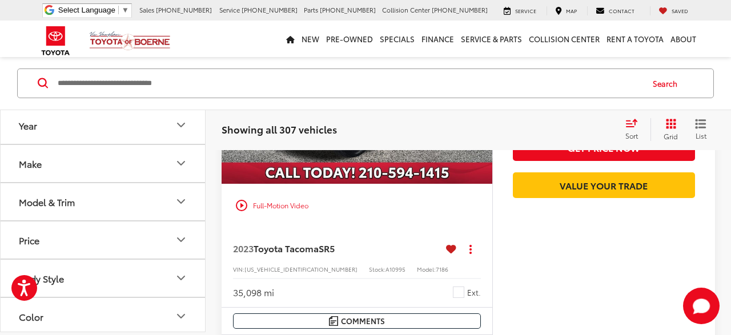
click at [309, 247] on span "Toyota Tacoma" at bounding box center [285, 247] width 65 height 13
click at [309, 248] on span "Toyota Tacoma" at bounding box center [285, 247] width 65 height 13
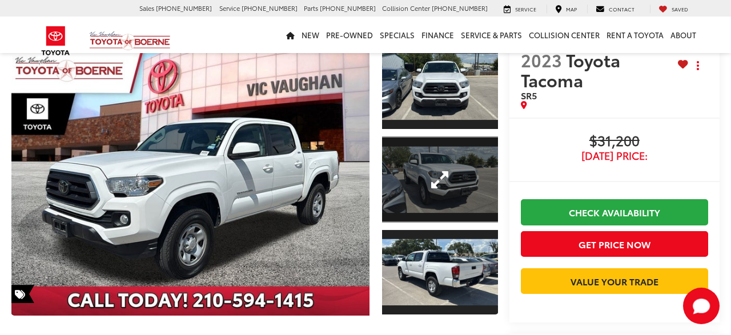
click at [439, 187] on link "Expand Photo 2" at bounding box center [439, 179] width 115 height 87
click at [0, 0] on div "2023 Toyota Tacoma SR5 0" at bounding box center [0, 0] width 0 height 0
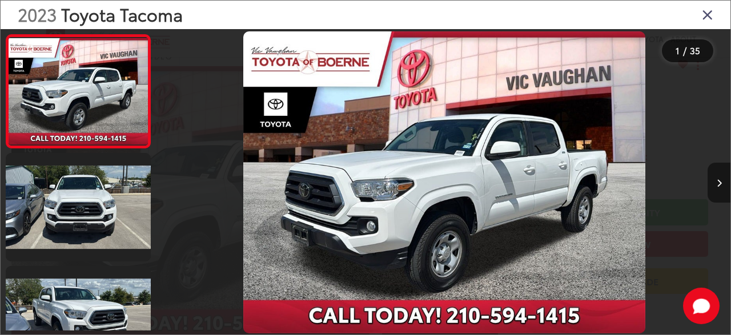
click at [710, 179] on button "Next image" at bounding box center [718, 183] width 23 height 40
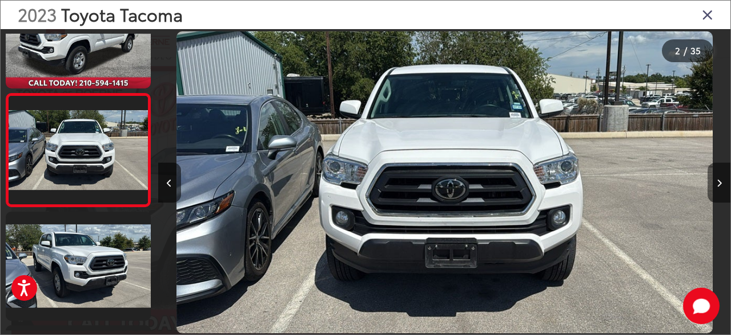
scroll to position [55, 0]
click at [710, 179] on button "Next image" at bounding box center [718, 183] width 23 height 40
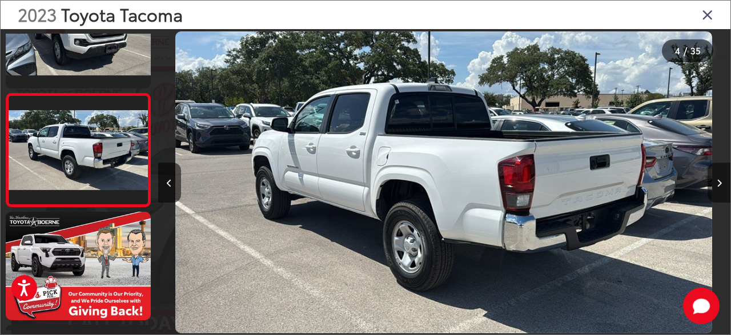
scroll to position [281, 0]
click at [710, 179] on button "Next image" at bounding box center [718, 183] width 23 height 40
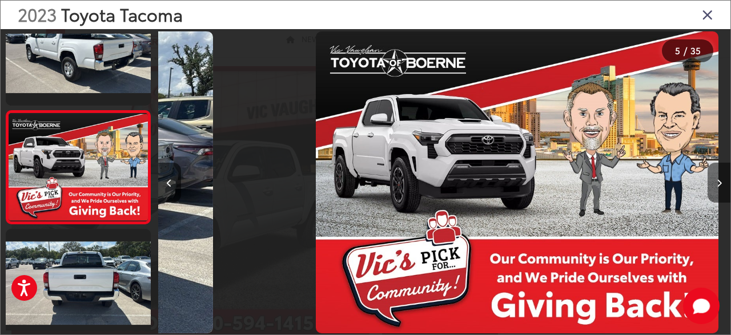
scroll to position [394, 0]
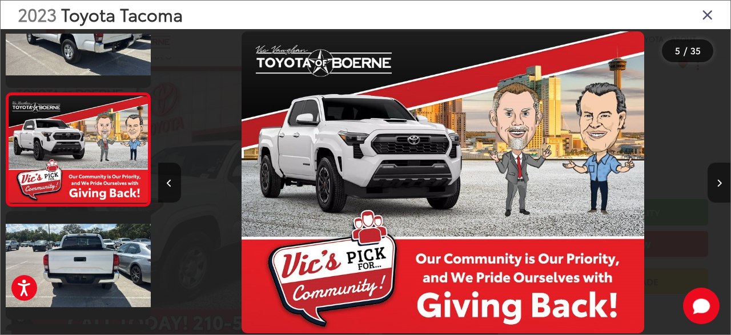
click at [710, 179] on button "Next image" at bounding box center [718, 183] width 23 height 40
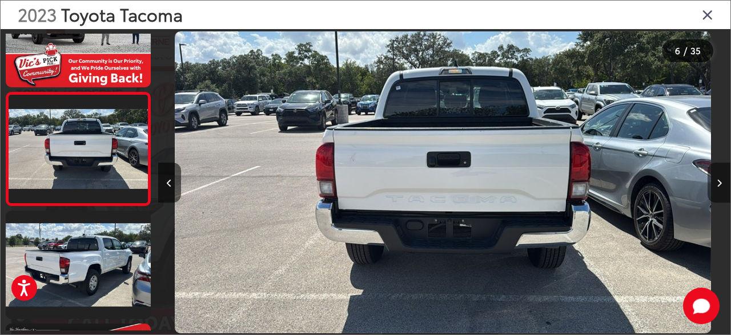
click at [710, 179] on button "Next image" at bounding box center [718, 183] width 23 height 40
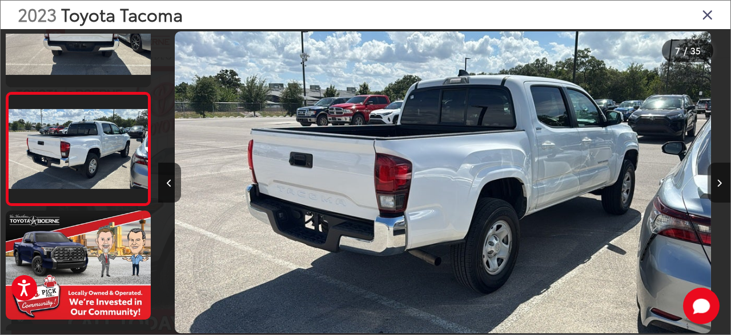
click at [710, 179] on button "Next image" at bounding box center [718, 183] width 23 height 40
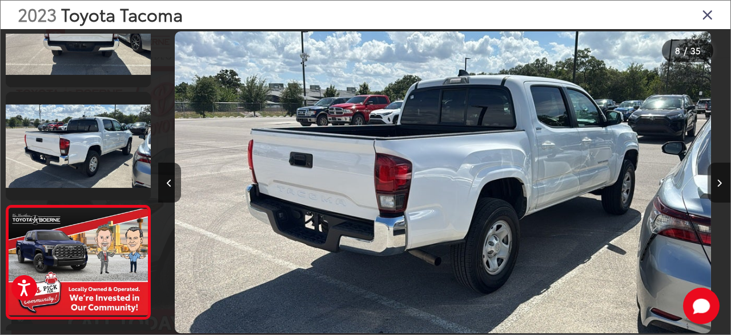
click at [710, 179] on button "Next image" at bounding box center [718, 183] width 23 height 40
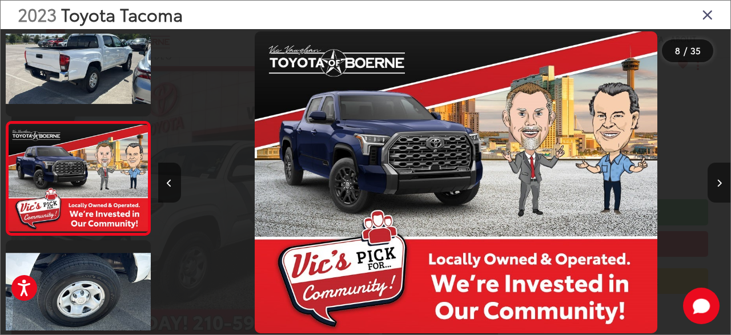
click at [710, 179] on button "Next image" at bounding box center [718, 183] width 23 height 40
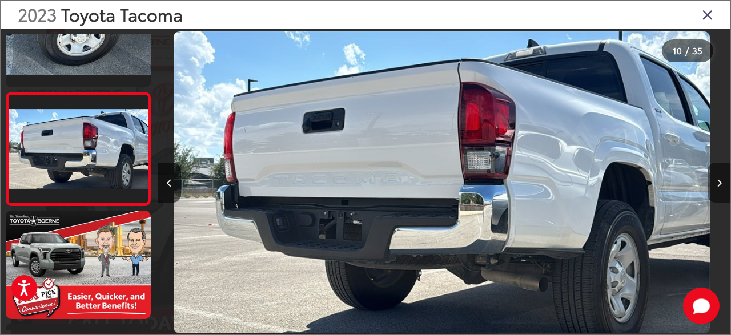
click at [710, 179] on button "Next image" at bounding box center [718, 183] width 23 height 40
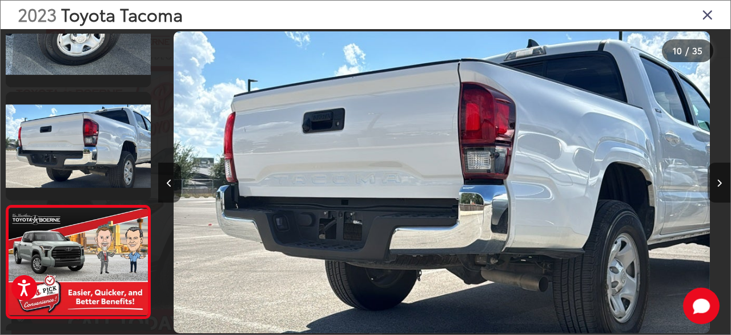
click at [710, 179] on button "Next image" at bounding box center [718, 183] width 23 height 40
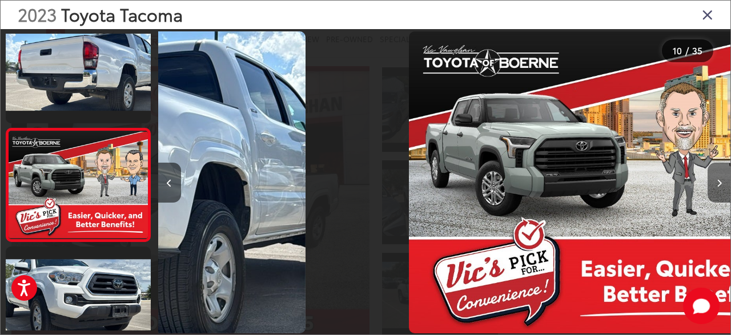
click at [710, 179] on button "Next image" at bounding box center [718, 183] width 23 height 40
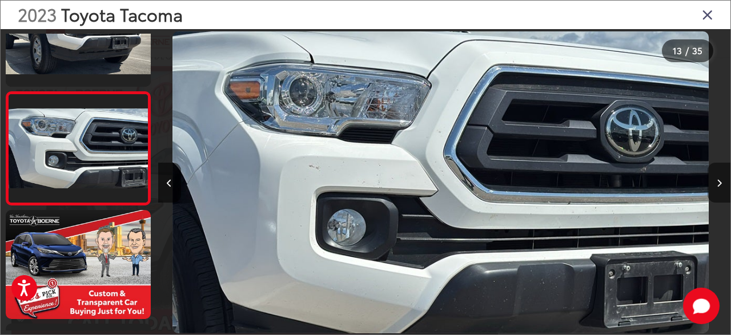
click at [710, 179] on button "Next image" at bounding box center [718, 183] width 23 height 40
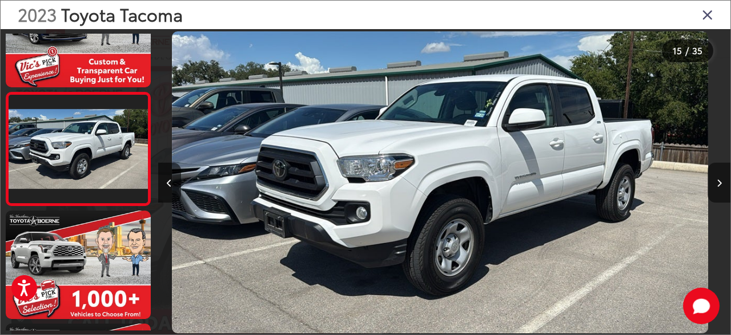
click at [710, 179] on button "Next image" at bounding box center [718, 183] width 23 height 40
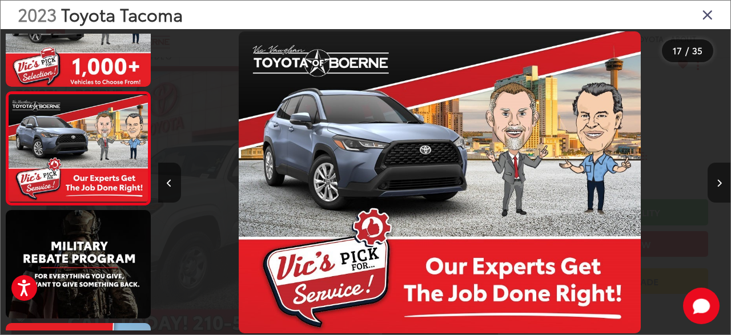
click at [710, 179] on button "Next image" at bounding box center [718, 183] width 23 height 40
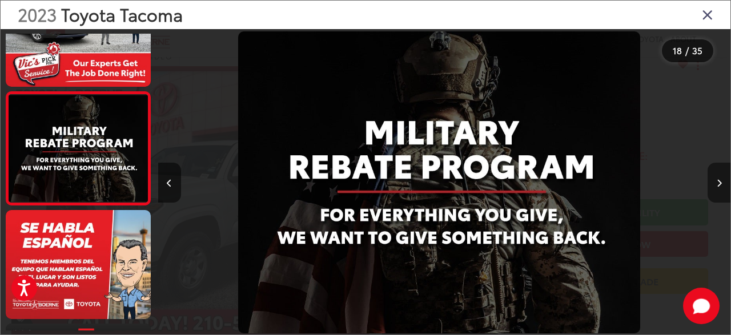
click at [711, 178] on button "Next image" at bounding box center [718, 183] width 23 height 40
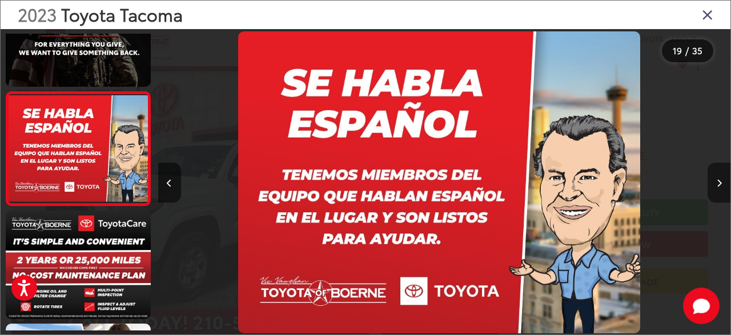
click at [711, 178] on button "Next image" at bounding box center [718, 183] width 23 height 40
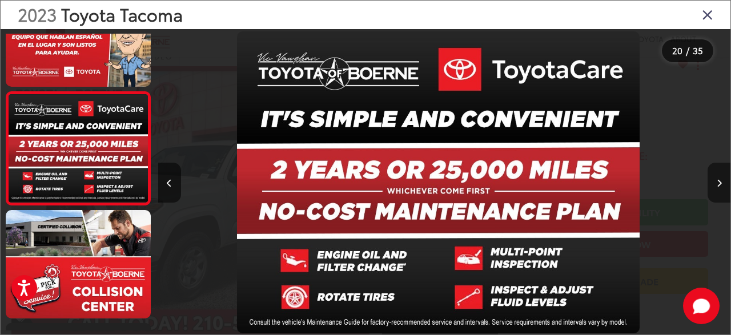
click at [711, 178] on button "Next image" at bounding box center [718, 183] width 23 height 40
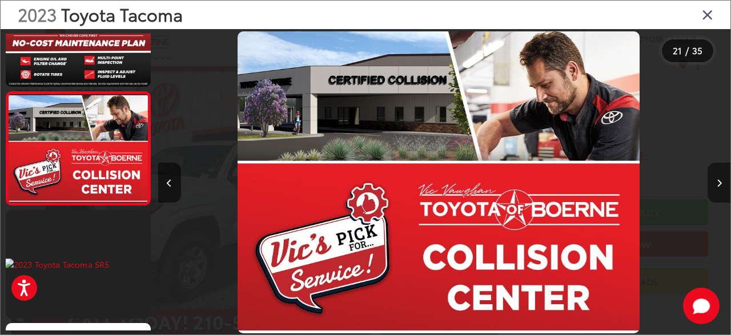
click at [711, 178] on button "Next image" at bounding box center [718, 183] width 23 height 40
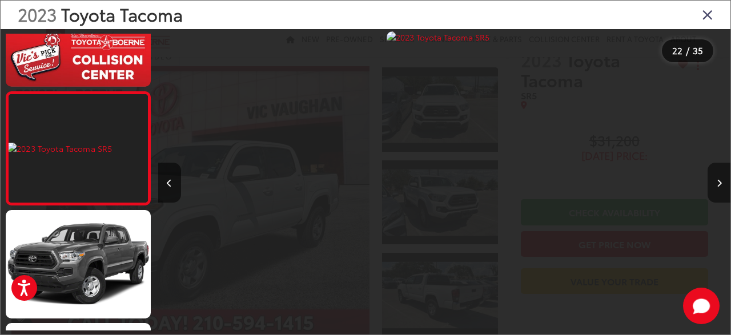
click at [711, 178] on button "Next image" at bounding box center [718, 183] width 23 height 40
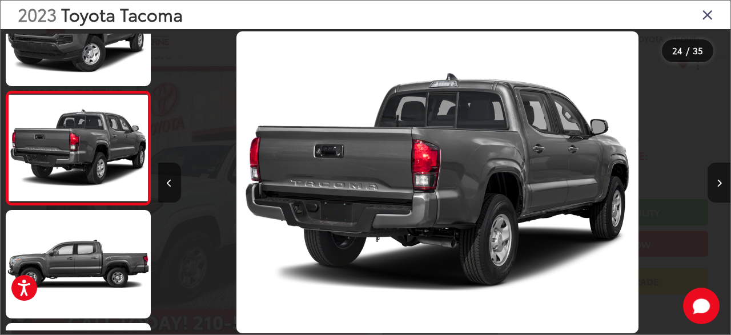
click at [711, 178] on button "Next image" at bounding box center [718, 183] width 23 height 40
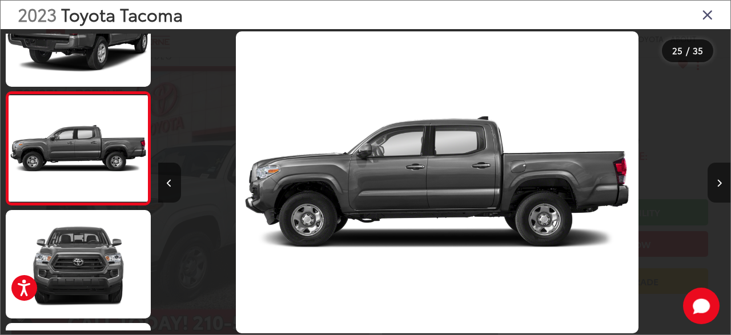
click at [711, 178] on button "Next image" at bounding box center [718, 183] width 23 height 40
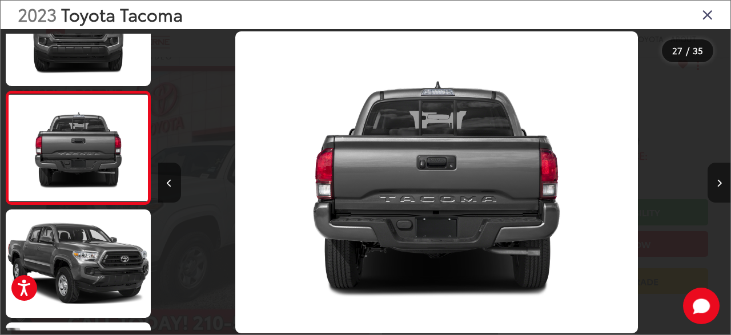
click at [711, 178] on button "Next image" at bounding box center [718, 183] width 23 height 40
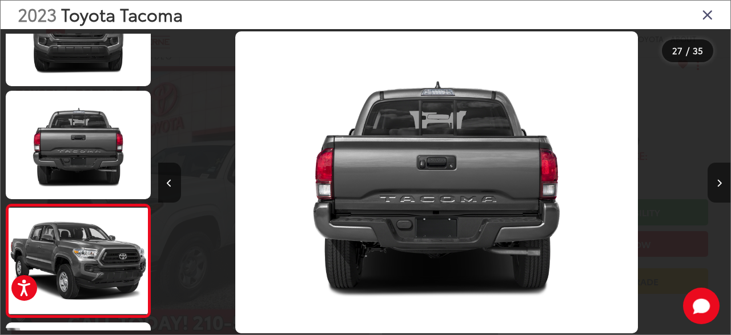
click at [711, 178] on button "Next image" at bounding box center [718, 183] width 23 height 40
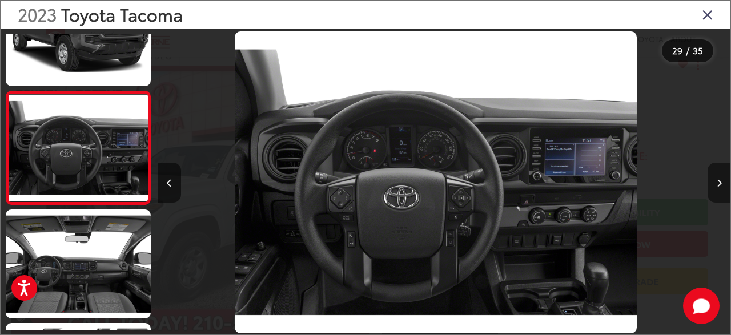
click at [711, 178] on button "Next image" at bounding box center [718, 183] width 23 height 40
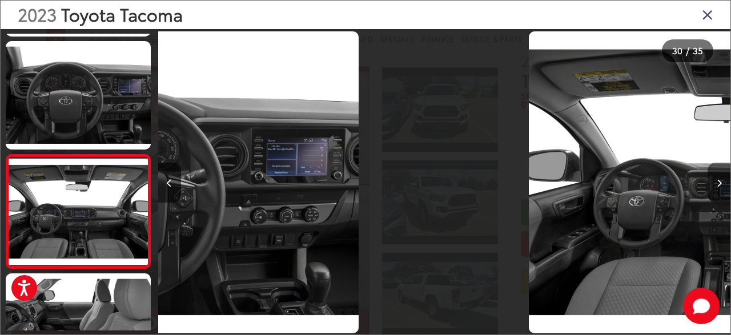
click at [711, 178] on button "Next image" at bounding box center [718, 183] width 23 height 40
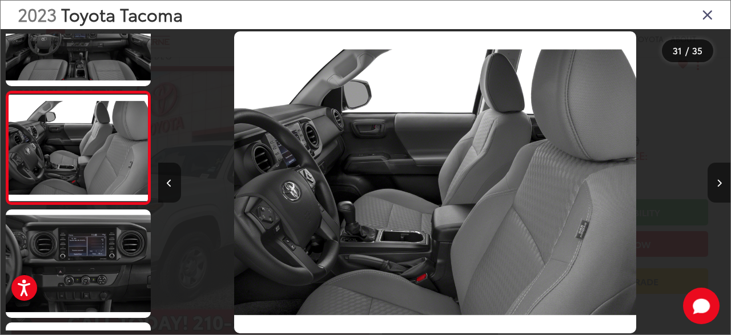
click at [711, 178] on button "Next image" at bounding box center [718, 183] width 23 height 40
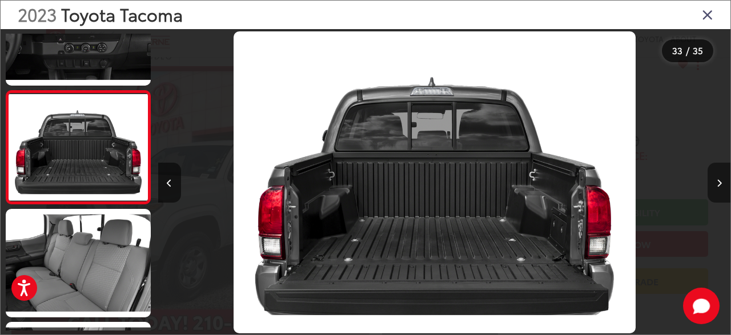
click at [711, 178] on button "Next image" at bounding box center [718, 183] width 23 height 40
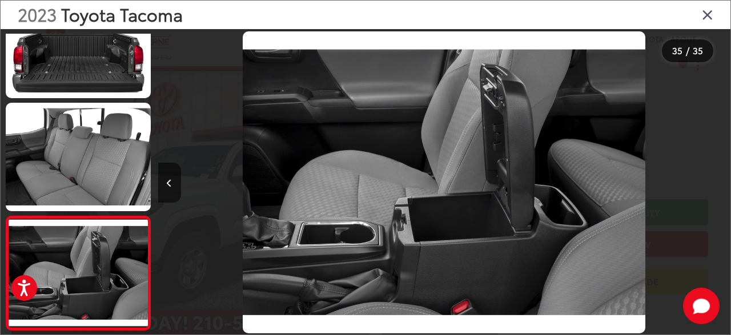
click at [711, 178] on div at bounding box center [658, 182] width 143 height 307
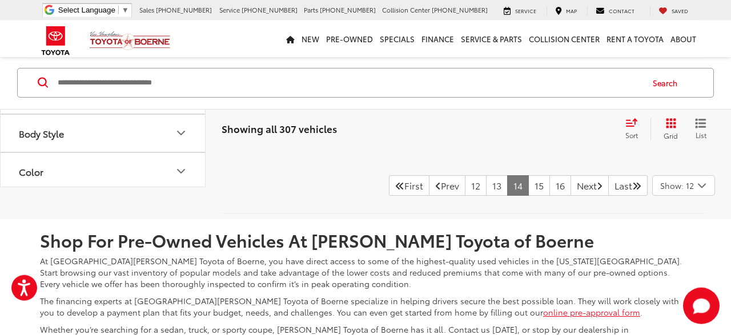
scroll to position [5222, 0]
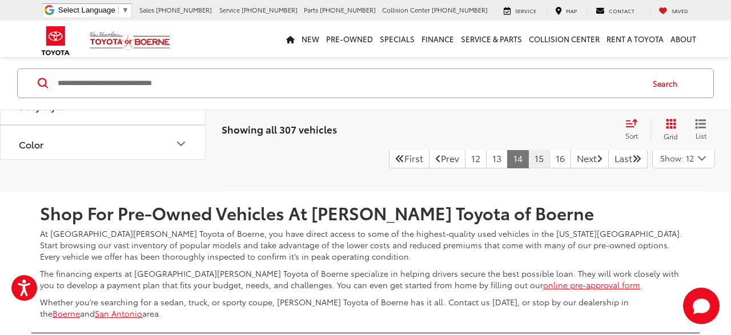
click at [528, 159] on link "15" at bounding box center [539, 158] width 22 height 21
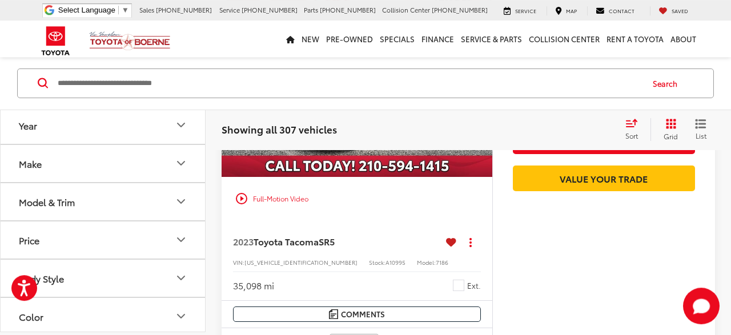
scroll to position [1122, 0]
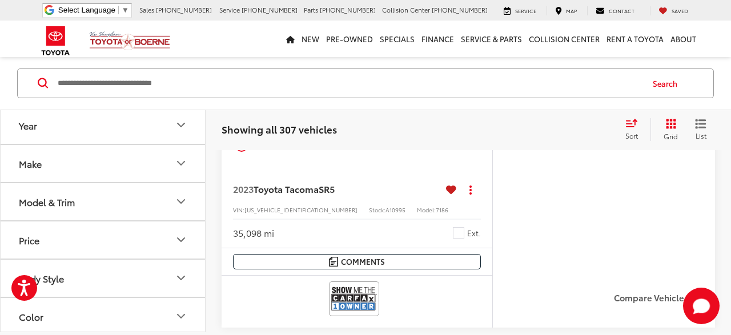
click at [356, 293] on img at bounding box center [354, 299] width 46 height 30
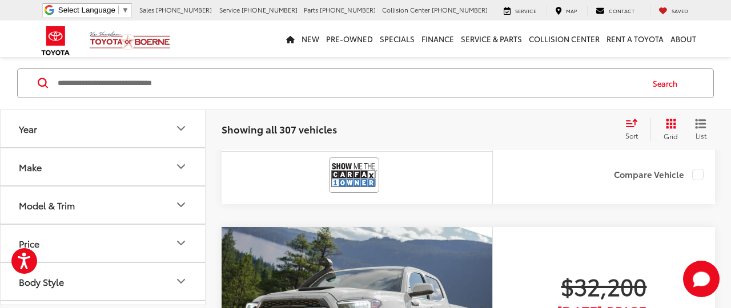
scroll to position [2606, 0]
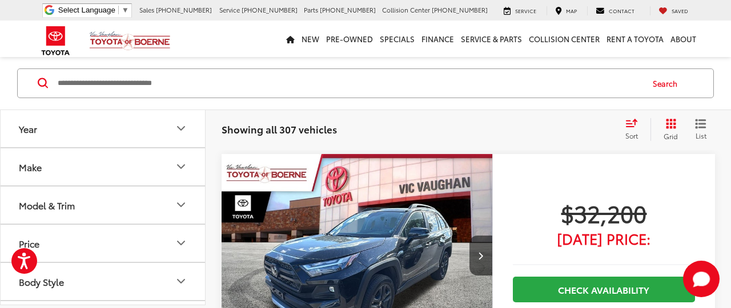
click at [664, 7] on div "Saved" at bounding box center [673, 10] width 47 height 9
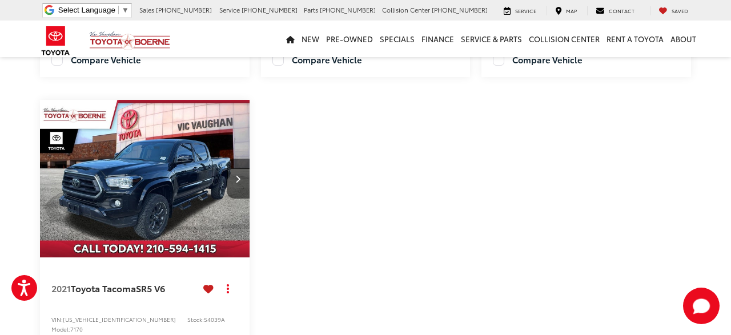
scroll to position [577, 0]
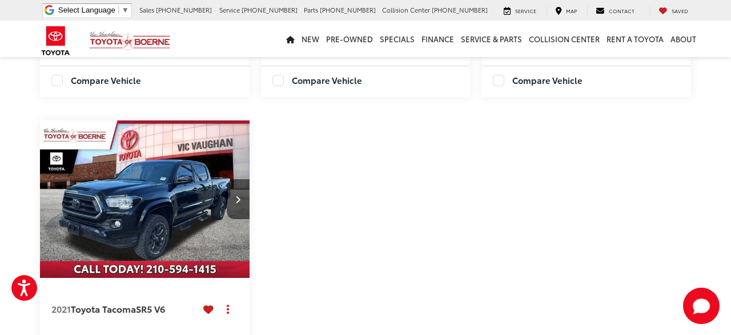
click at [148, 190] on img "2021 Toyota Tacoma SR5 V6 0" at bounding box center [144, 199] width 211 height 158
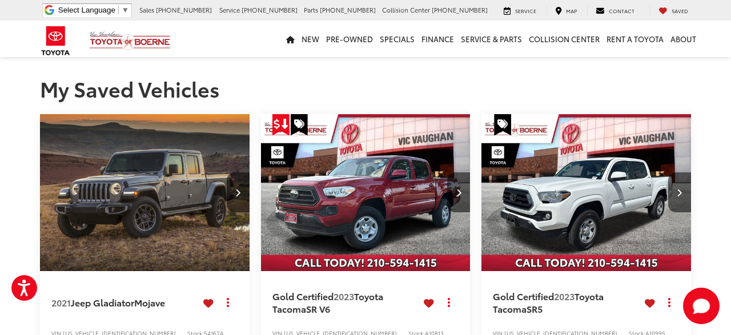
click at [575, 181] on img "2023 Toyota Tacoma SR5 0" at bounding box center [586, 193] width 211 height 158
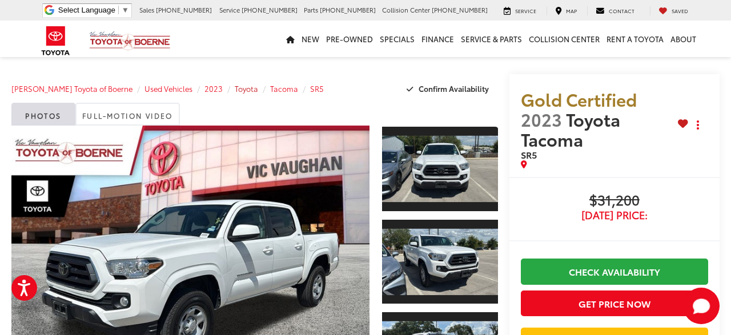
click at [236, 90] on span "Toyota" at bounding box center [246, 88] width 23 height 10
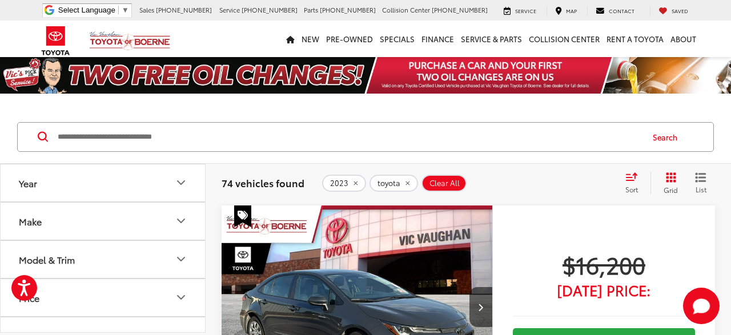
click at [182, 217] on icon "Make" at bounding box center [181, 221] width 14 height 14
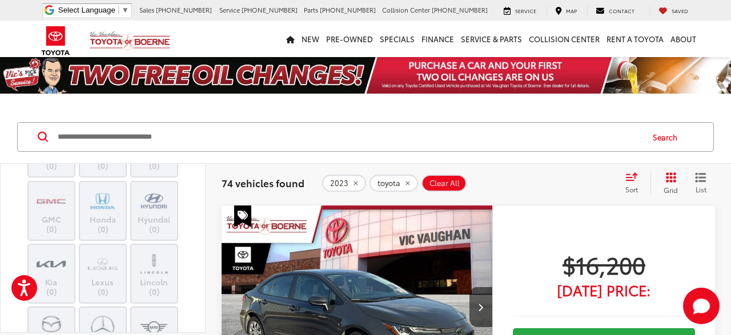
scroll to position [137, 0]
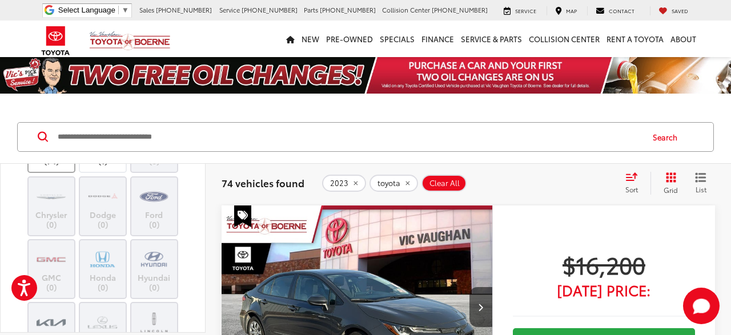
click at [51, 147] on img at bounding box center [51, 147] width 0 height 0
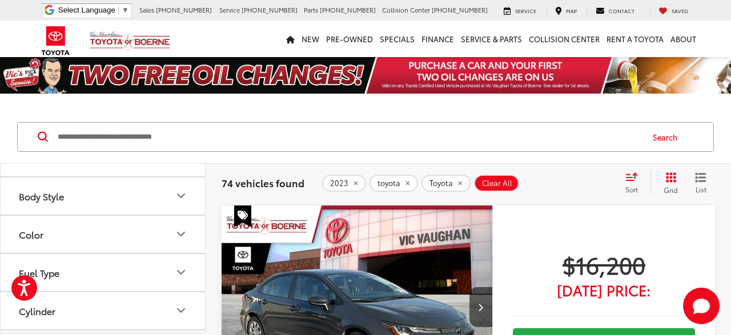
scroll to position [548, 0]
click at [186, 125] on icon "Model & Trim" at bounding box center [181, 118] width 14 height 14
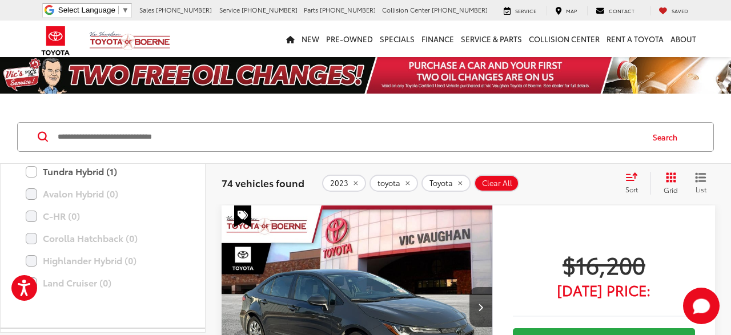
scroll to position [754, 0]
click at [34, 161] on label "Tacoma (7)" at bounding box center [103, 151] width 154 height 20
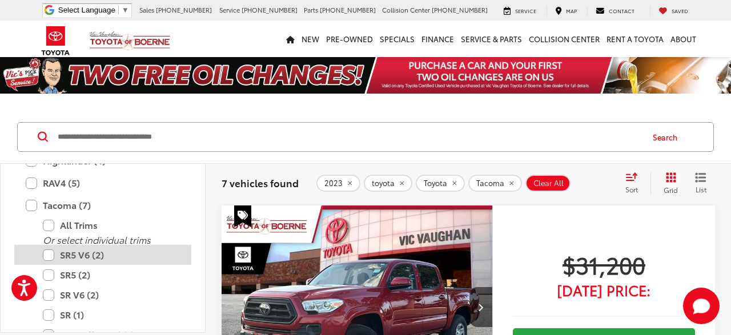
click at [47, 255] on label "SR5 V6 (2)" at bounding box center [111, 255] width 137 height 20
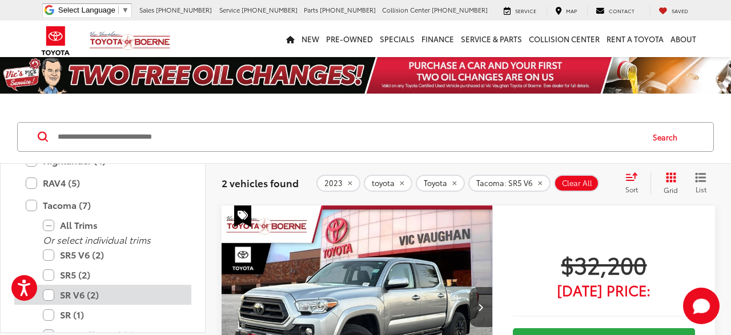
click at [49, 289] on label "SR V6 (2)" at bounding box center [111, 295] width 137 height 20
click at [51, 294] on label "SR V6 (2)" at bounding box center [111, 295] width 137 height 20
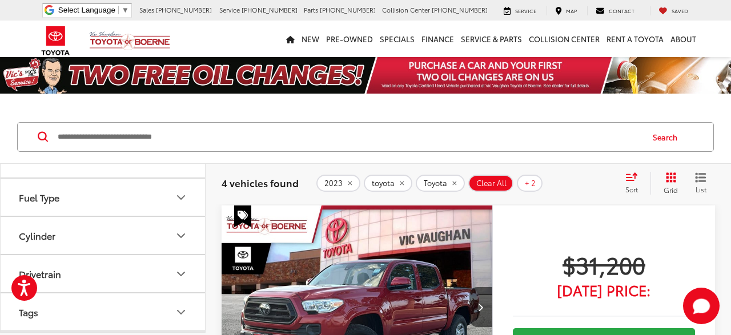
scroll to position [1134, 0]
click at [180, 235] on icon "Drivetrain" at bounding box center [181, 236] width 7 height 3
click at [21, 261] on label "4WD (3)" at bounding box center [38, 264] width 48 height 19
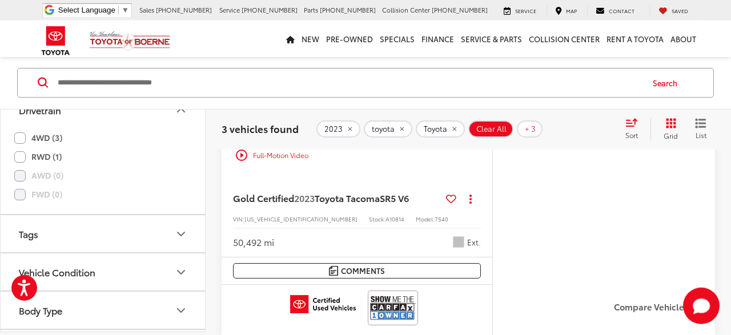
scroll to position [707, 0]
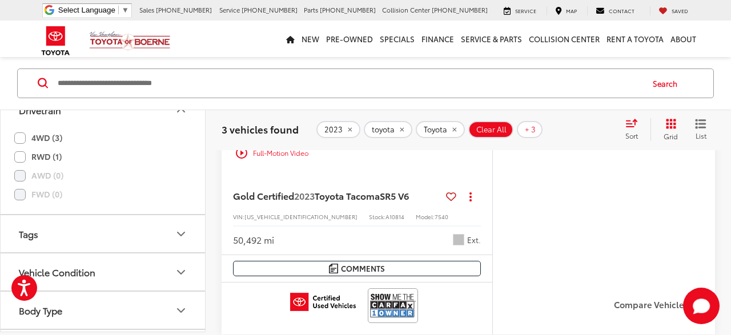
click at [452, 196] on icon at bounding box center [451, 196] width 10 height 1
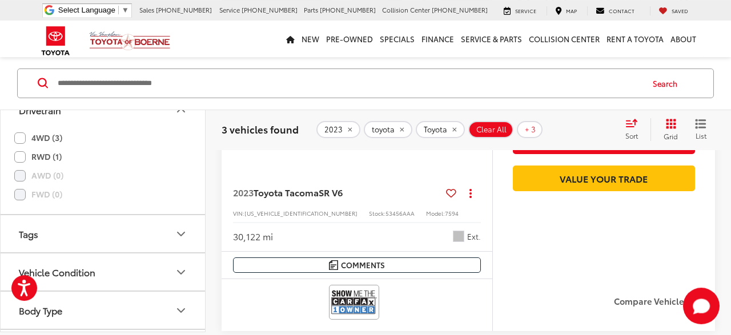
scroll to position [1122, 0]
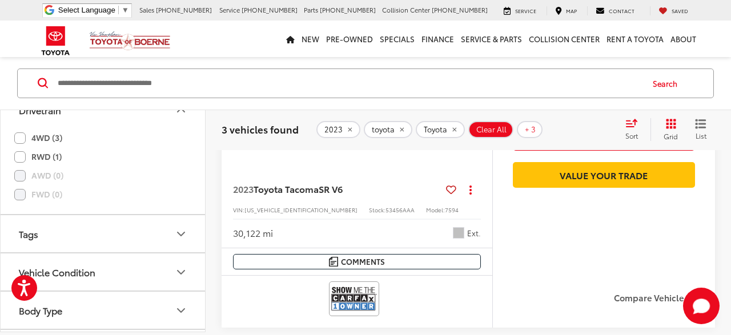
click at [449, 190] on icon at bounding box center [451, 190] width 10 height 1
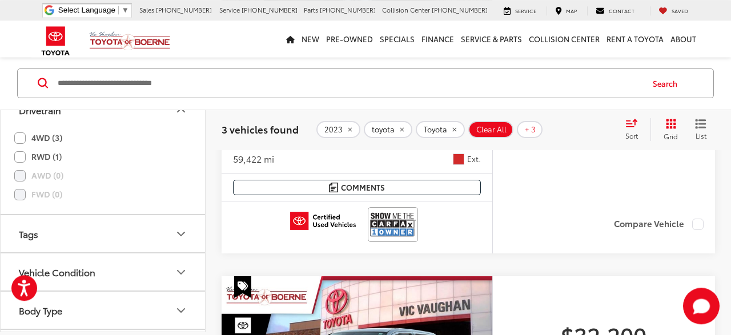
scroll to position [351, 0]
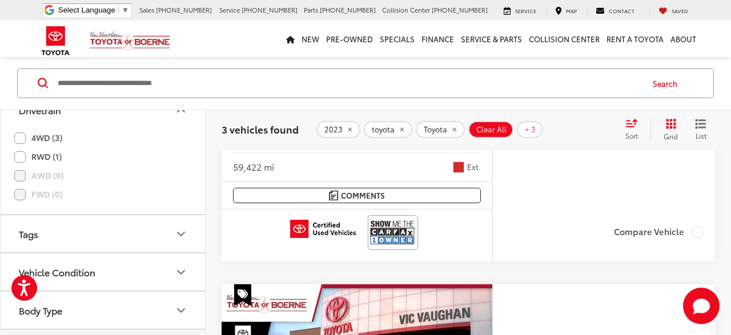
click at [670, 10] on div "Saved" at bounding box center [673, 10] width 47 height 9
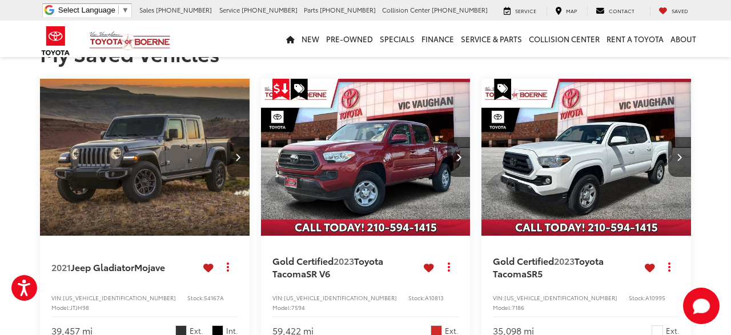
scroll to position [59, 0]
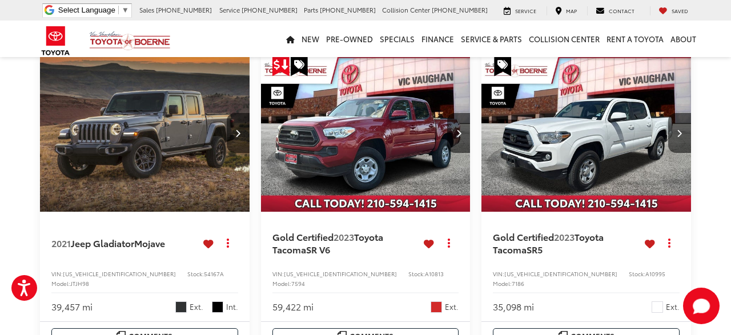
click at [428, 244] on icon at bounding box center [429, 244] width 10 height 1
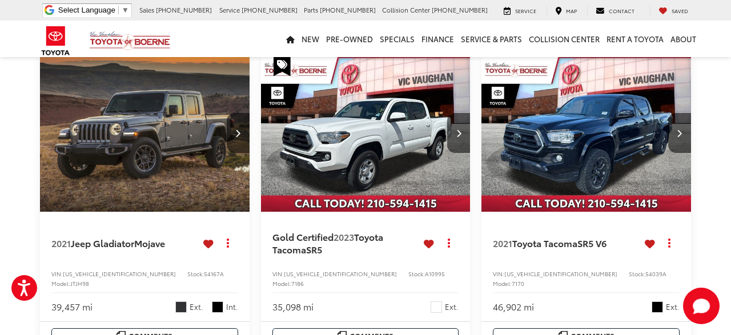
click at [365, 148] on img "2023 Toyota Tacoma SR5 0" at bounding box center [365, 134] width 211 height 158
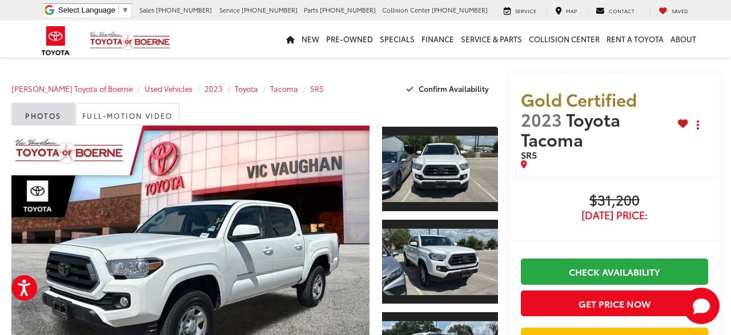
click at [682, 123] on icon at bounding box center [683, 123] width 10 height 1
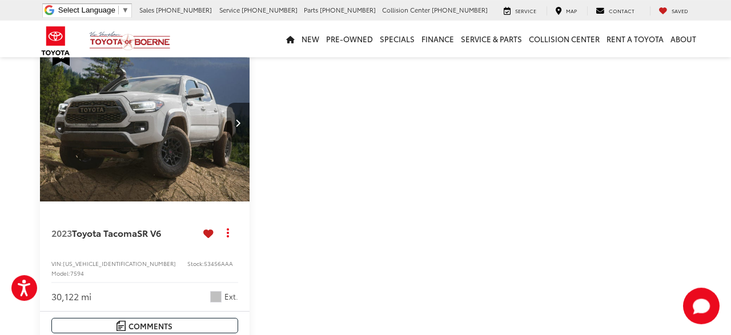
scroll to position [653, 0]
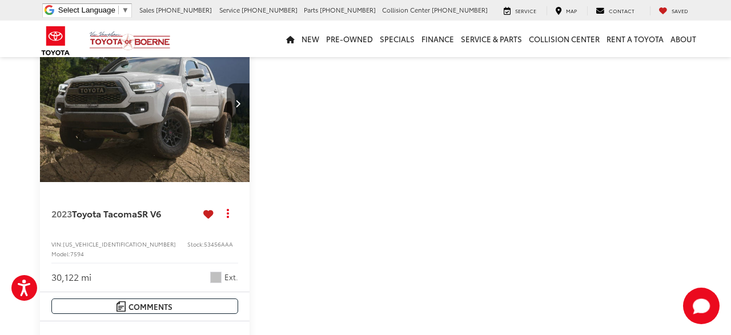
click at [128, 123] on img "2023 Toyota Tacoma SR V6 0" at bounding box center [144, 104] width 211 height 158
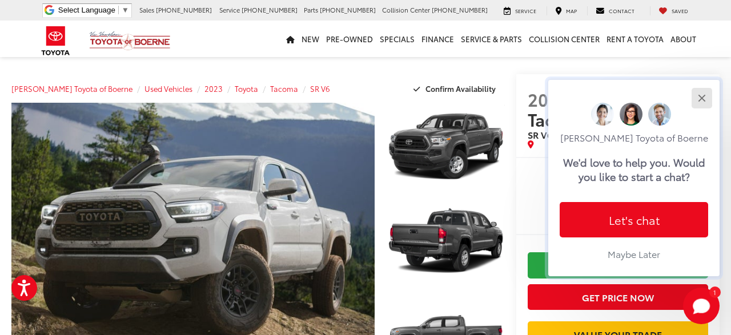
click at [703, 88] on button "Close" at bounding box center [701, 98] width 25 height 25
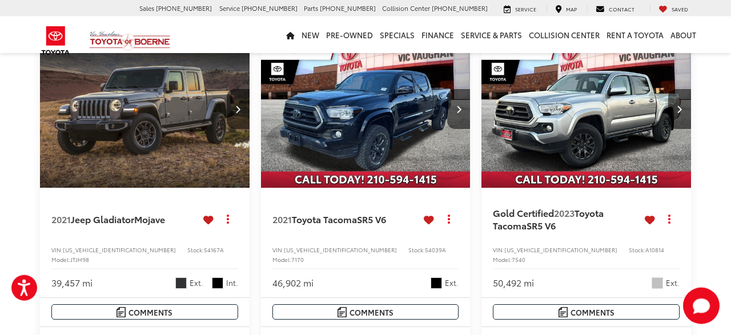
scroll to position [59, 0]
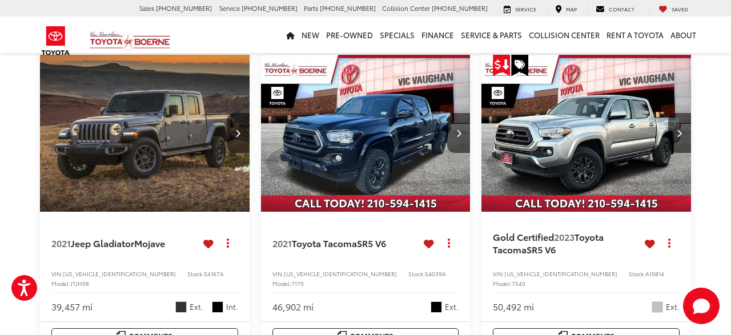
click at [576, 147] on img "2023 Toyota Tacoma SR5 V6 0" at bounding box center [586, 134] width 211 height 158
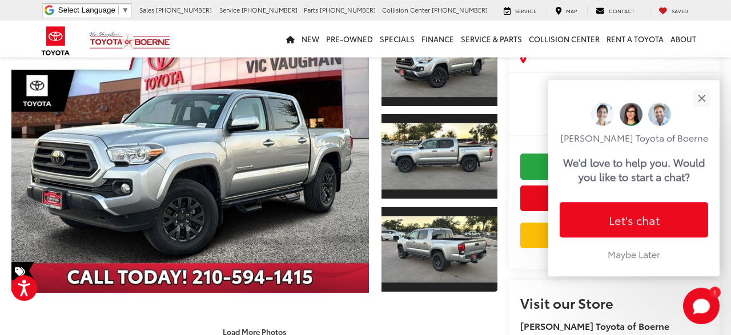
scroll to position [82, 0]
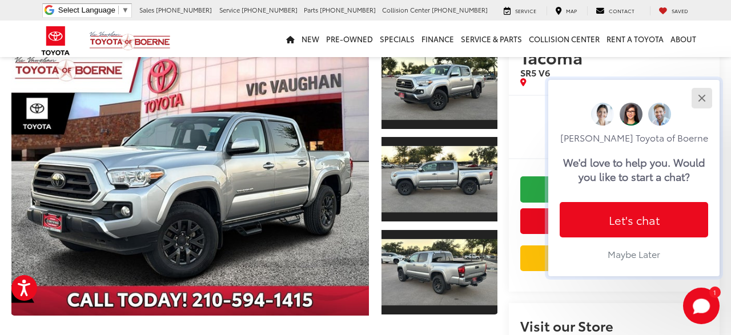
click at [703, 86] on button "Close" at bounding box center [701, 98] width 25 height 25
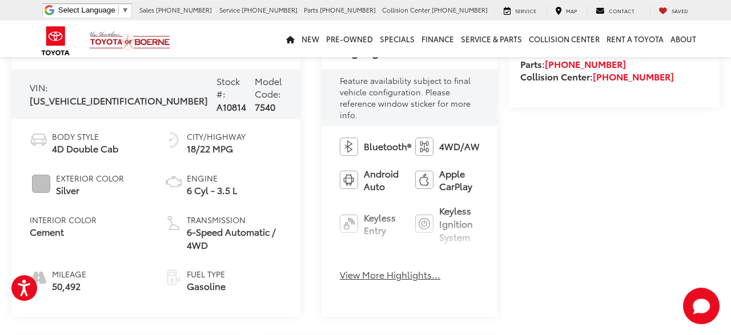
scroll to position [438, 0]
click at [340, 268] on button "View More Highlights..." at bounding box center [390, 274] width 100 height 13
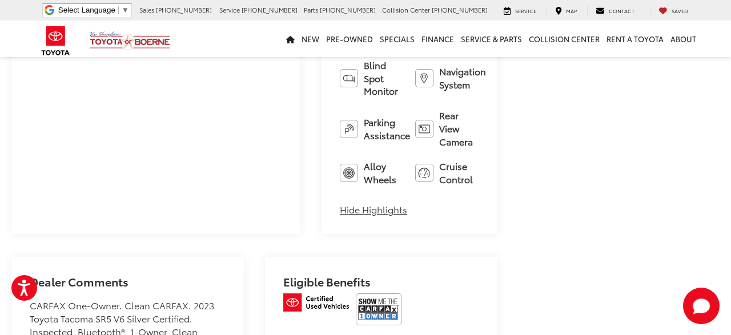
scroll to position [795, 0]
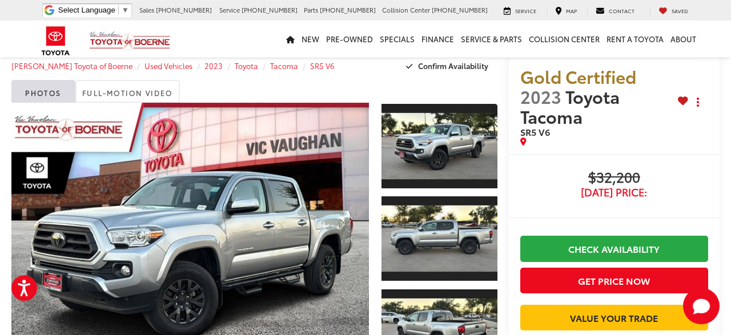
scroll to position [23, 0]
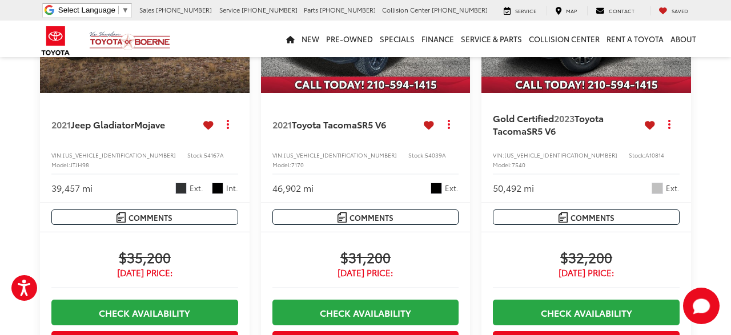
scroll to position [119, 0]
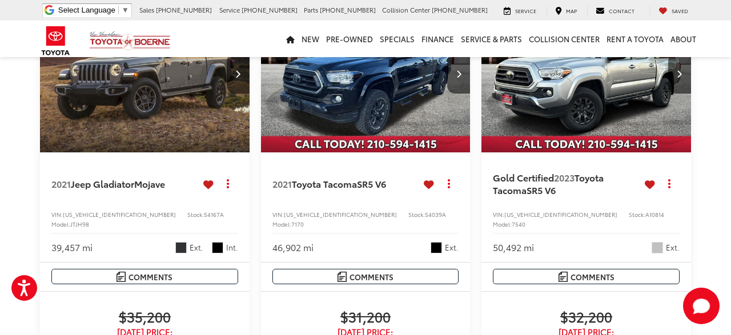
click at [140, 94] on img "2021 Jeep Gladiator Mojave 0" at bounding box center [144, 74] width 211 height 158
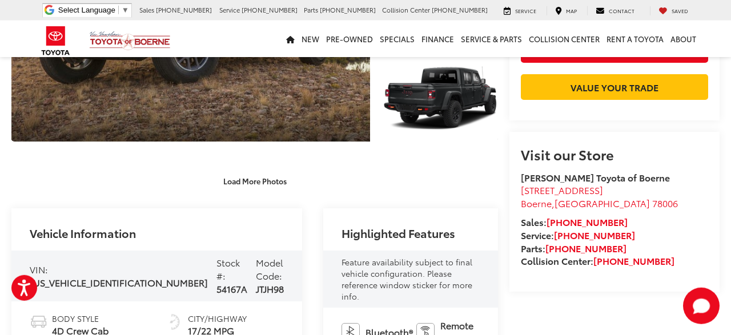
scroll to position [237, 0]
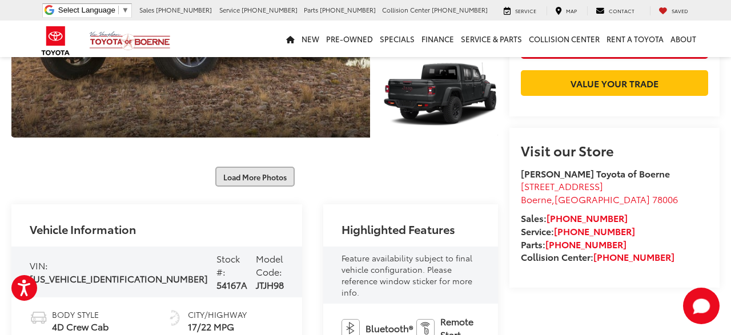
click at [241, 167] on button "Load More Photos" at bounding box center [254, 177] width 79 height 20
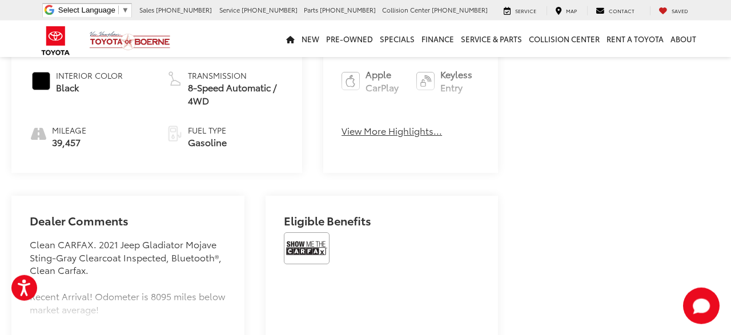
scroll to position [950, 0]
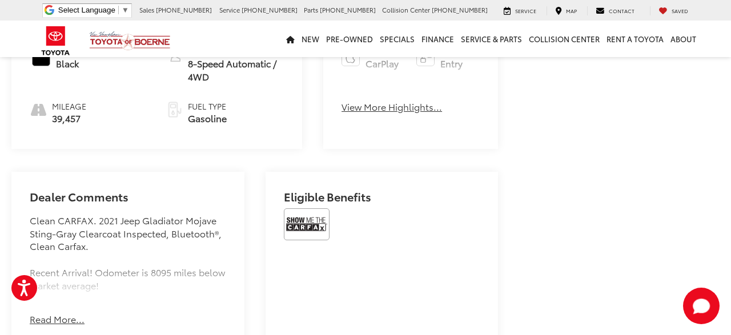
click at [44, 317] on button "Read More..." at bounding box center [57, 319] width 55 height 13
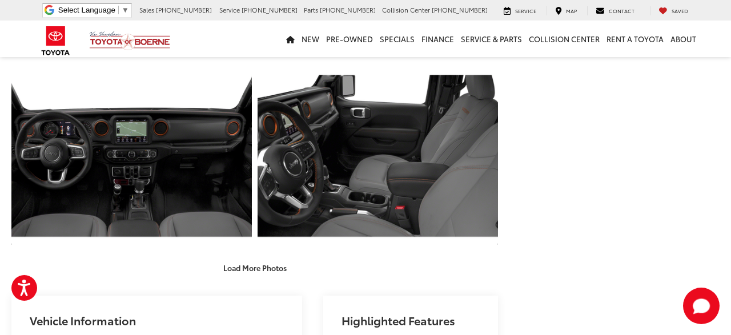
scroll to position [534, 0]
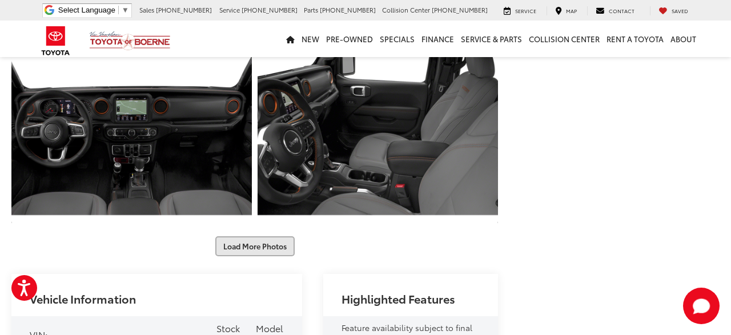
click at [247, 236] on button "Load More Photos" at bounding box center [254, 246] width 79 height 20
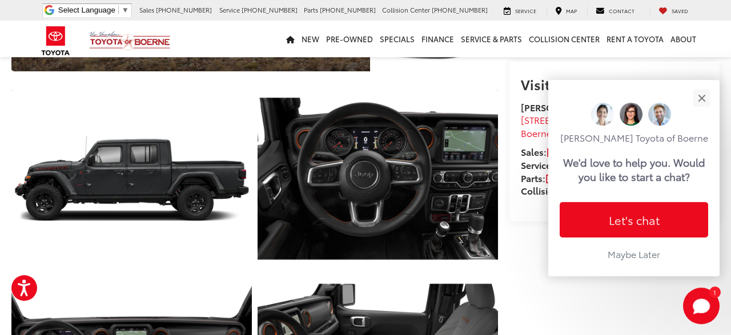
scroll to position [237, 0]
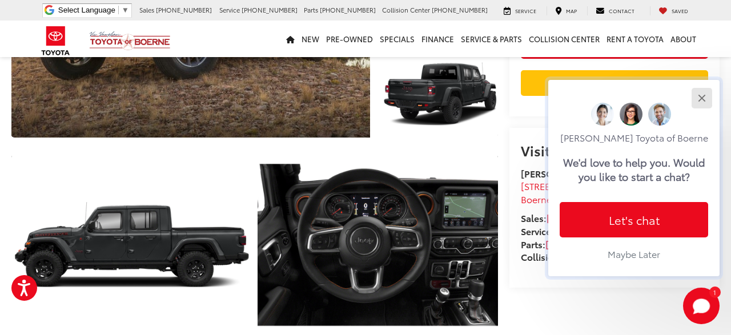
click at [704, 88] on button "Close" at bounding box center [701, 98] width 25 height 25
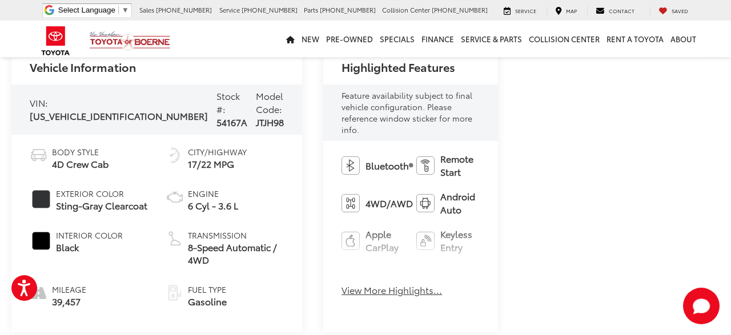
scroll to position [1128, 0]
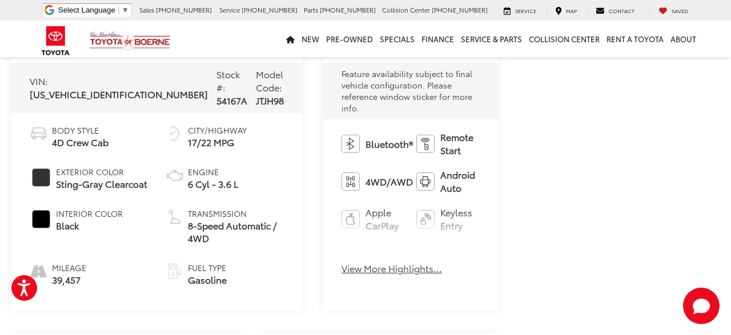
click at [341, 262] on button "View More Highlights..." at bounding box center [391, 268] width 100 height 13
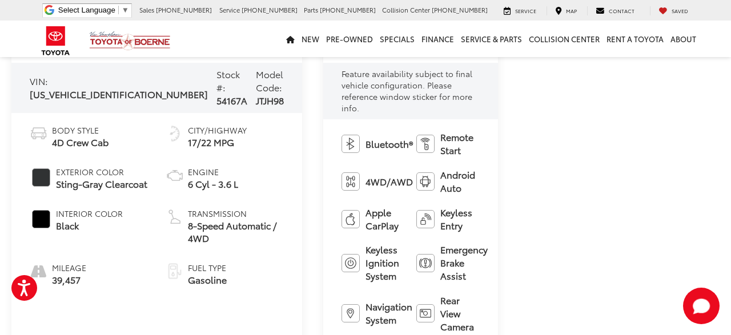
click at [341, 220] on ul "Bluetooth® Remote Start 4WD/AWD Android Auto Apple CarPlay Keyless Entry Keyles…" at bounding box center [410, 276] width 138 height 290
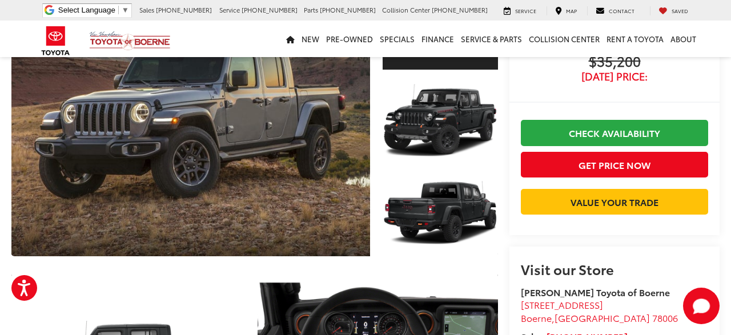
scroll to position [0, 0]
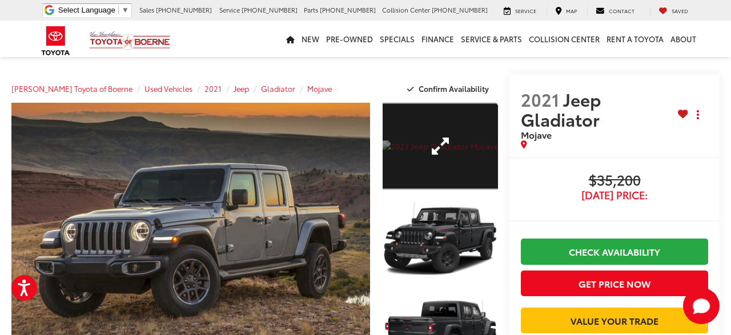
click at [428, 140] on link "Expand Photo 1" at bounding box center [439, 146] width 115 height 87
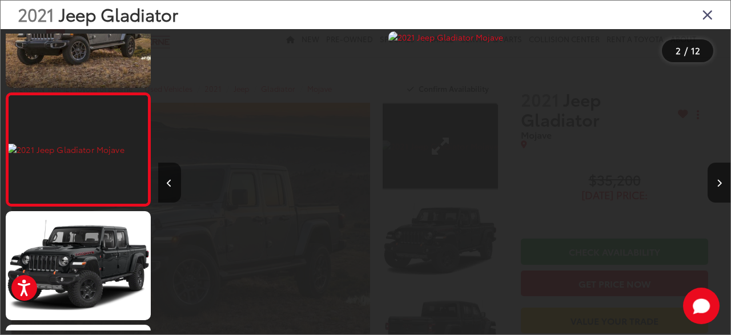
scroll to position [0, 572]
click at [706, 14] on icon "Close gallery" at bounding box center [707, 14] width 11 height 15
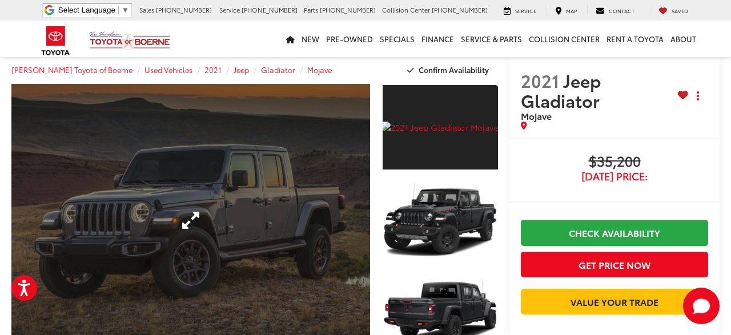
scroll to position [0, 0]
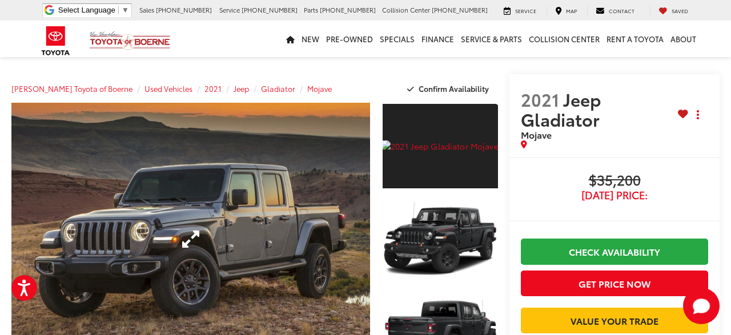
click at [182, 235] on link "Expand Photo 0" at bounding box center [190, 239] width 358 height 272
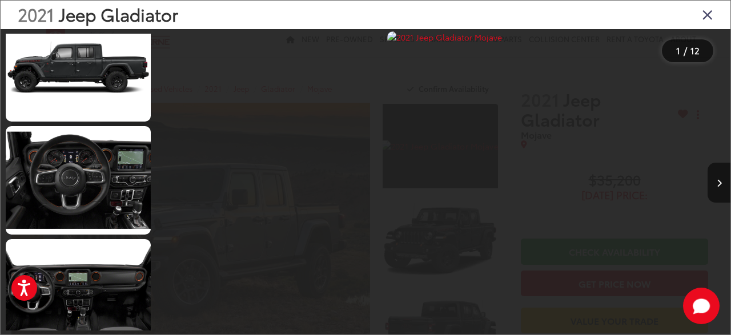
scroll to position [548, 0]
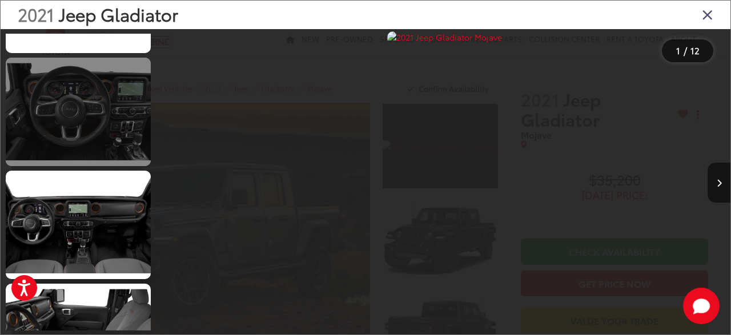
click at [126, 149] on link at bounding box center [78, 112] width 145 height 108
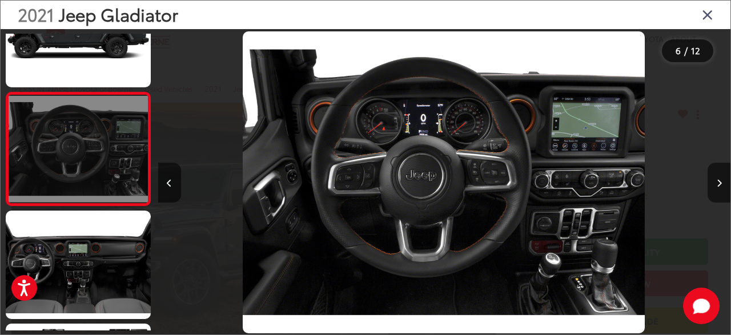
scroll to position [0, 2862]
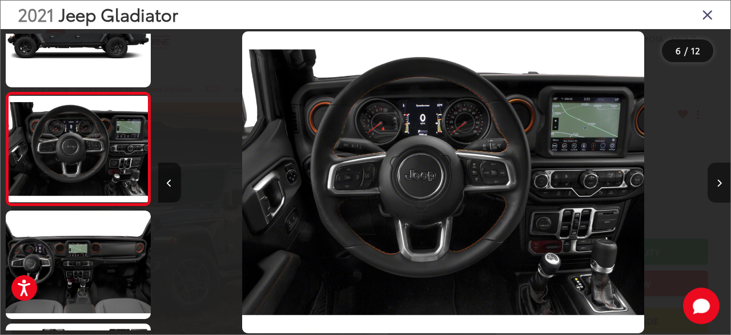
click at [721, 184] on icon "Next image" at bounding box center [718, 183] width 5 height 8
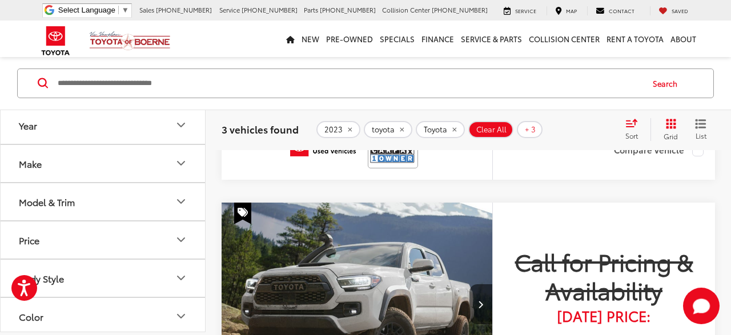
scroll to position [891, 0]
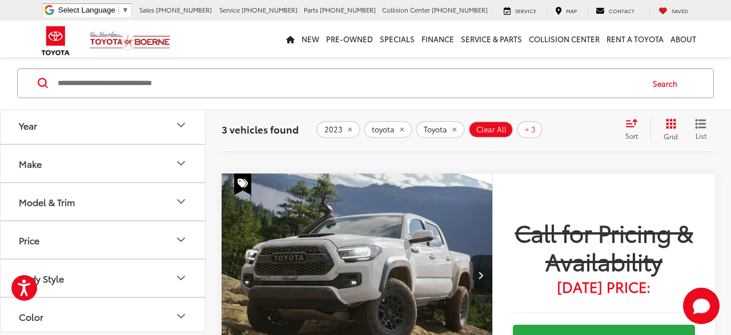
click at [402, 275] on img "2023 Toyota Tacoma SR V6 0" at bounding box center [357, 276] width 272 height 204
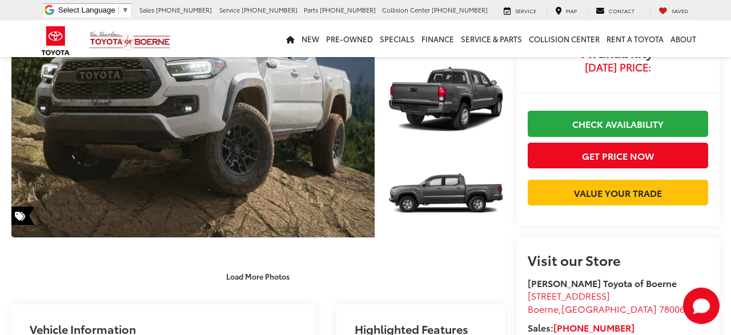
scroll to position [178, 0]
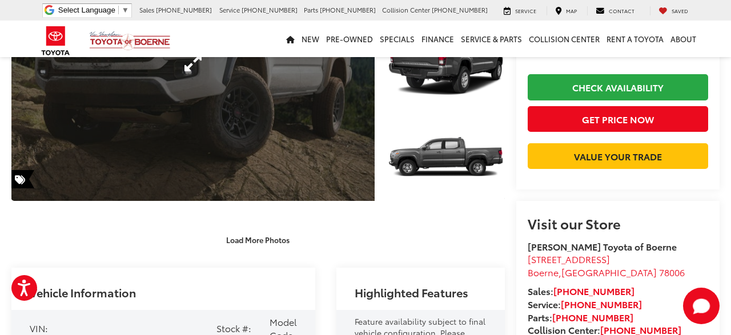
click at [223, 114] on link "Expand Photo 0" at bounding box center [192, 63] width 363 height 276
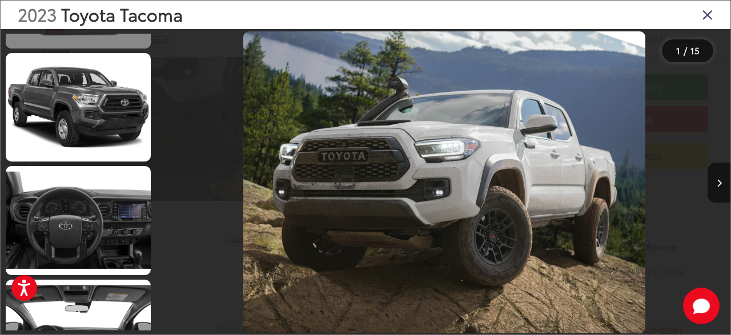
scroll to position [685, 0]
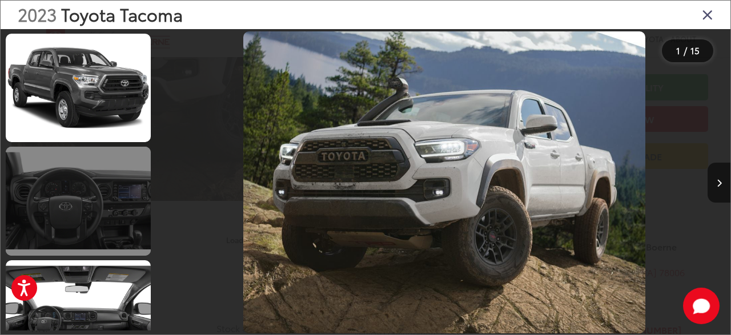
click at [108, 198] on link at bounding box center [78, 201] width 145 height 108
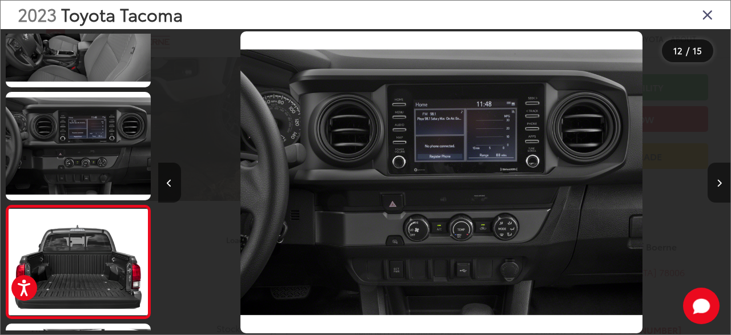
scroll to position [0, 0]
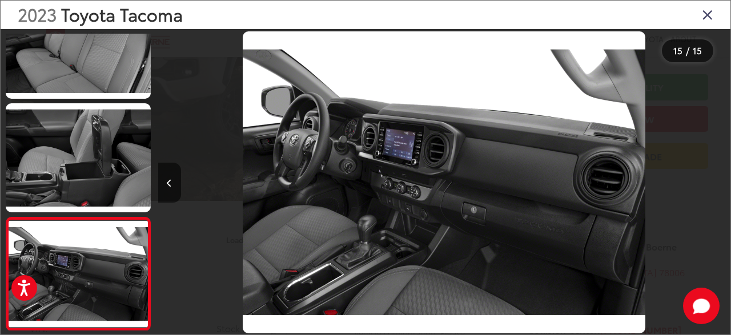
click at [707, 15] on icon "Close gallery" at bounding box center [707, 14] width 11 height 15
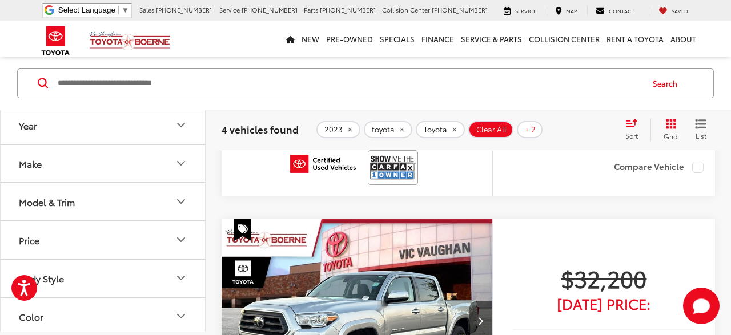
scroll to position [475, 0]
